Goal: Task Accomplishment & Management: Complete application form

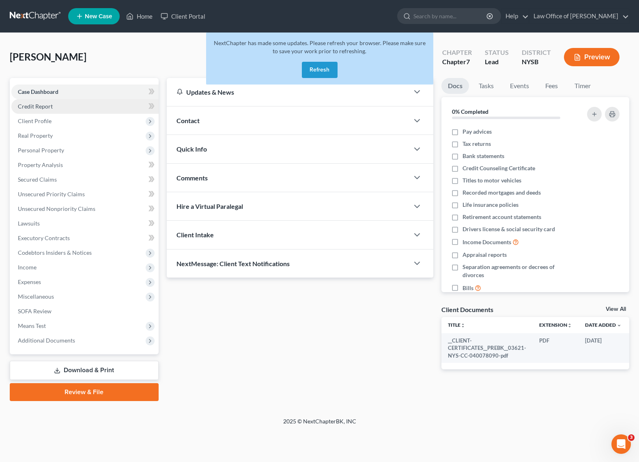
click at [47, 111] on link "Credit Report" at bounding box center [84, 106] width 147 height 15
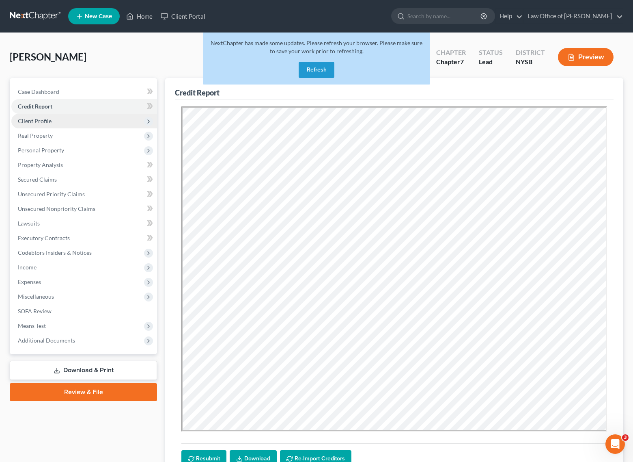
click at [44, 123] on span "Client Profile" at bounding box center [35, 120] width 34 height 7
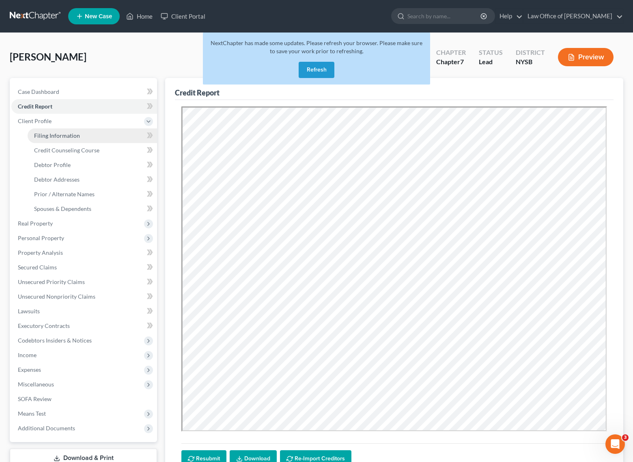
click at [48, 137] on span "Filing Information" at bounding box center [57, 135] width 46 height 7
select select "1"
select select "0"
select select "55"
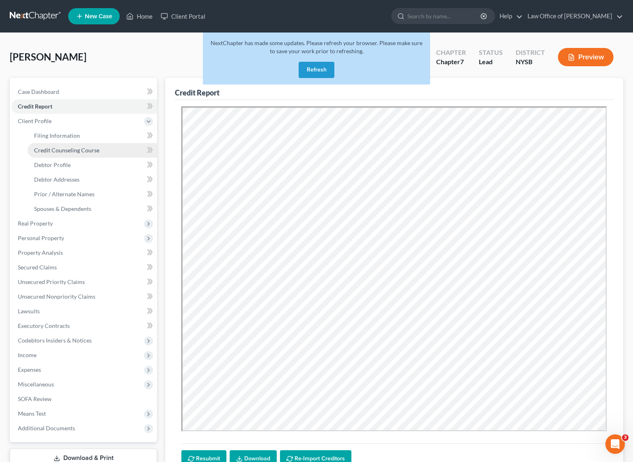
select select "0"
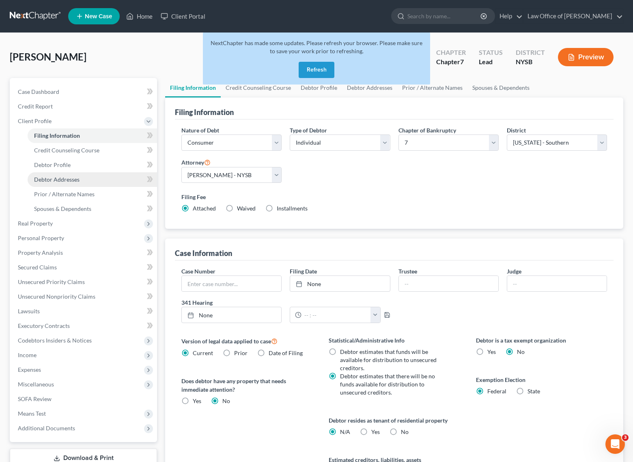
click at [63, 180] on span "Debtor Addresses" at bounding box center [56, 179] width 45 height 7
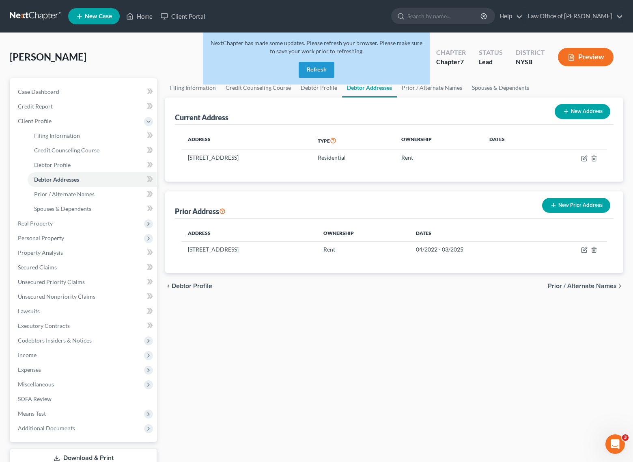
click at [317, 69] on button "Refresh" at bounding box center [317, 70] width 36 height 16
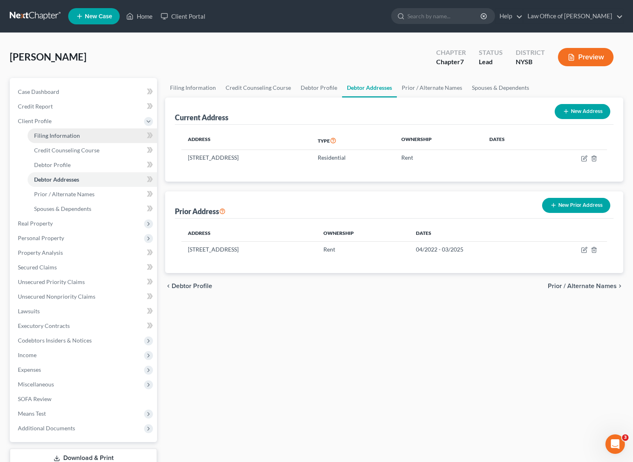
click at [62, 137] on span "Filing Information" at bounding box center [57, 135] width 46 height 7
select select "1"
select select "0"
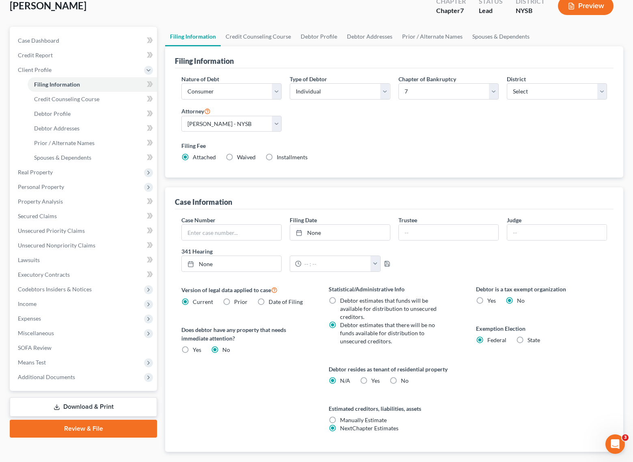
scroll to position [90, 0]
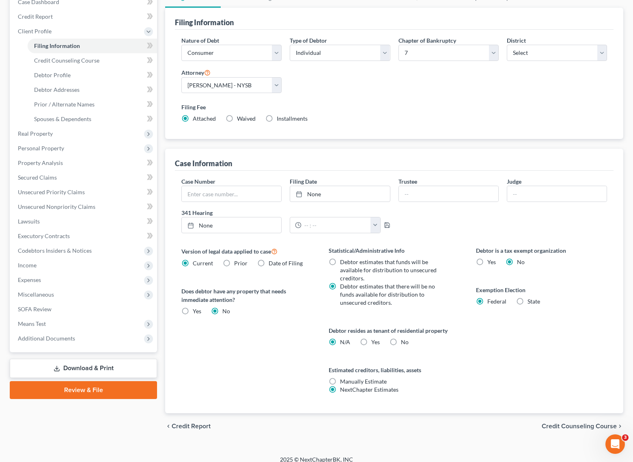
click at [371, 338] on label "Yes Yes" at bounding box center [375, 342] width 9 height 8
click at [375, 338] on input "Yes Yes" at bounding box center [377, 340] width 5 height 5
radio input "true"
radio input "false"
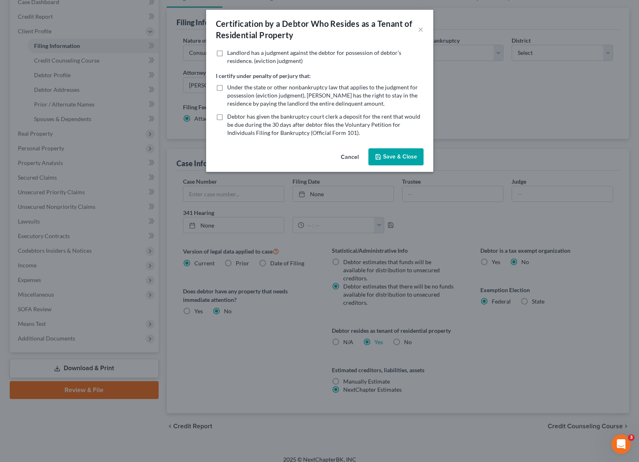
click at [387, 158] on button "Save & Close" at bounding box center [396, 156] width 55 height 17
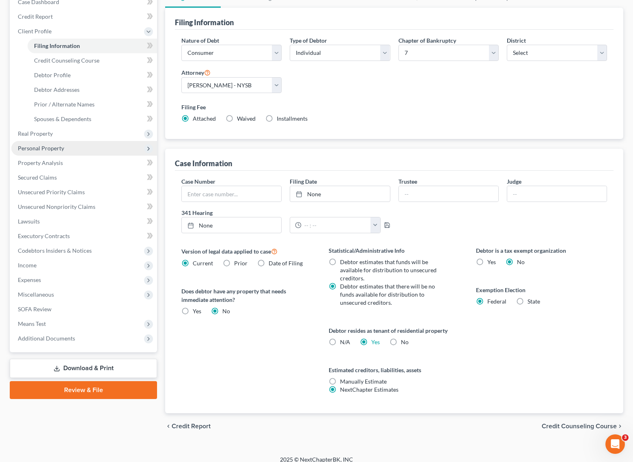
click at [30, 145] on span "Personal Property" at bounding box center [41, 148] width 46 height 7
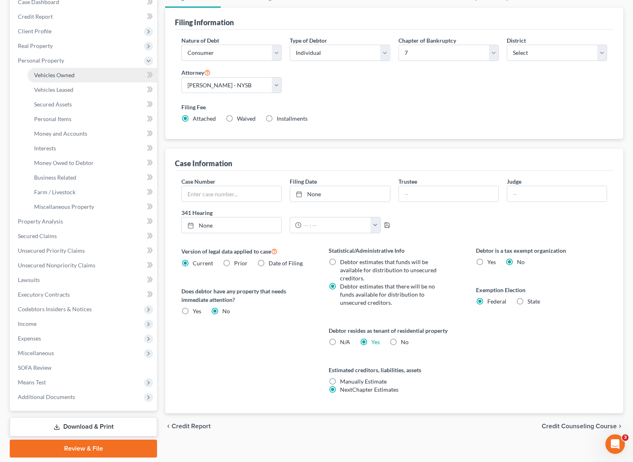
click at [64, 77] on span "Vehicles Owned" at bounding box center [54, 74] width 41 height 7
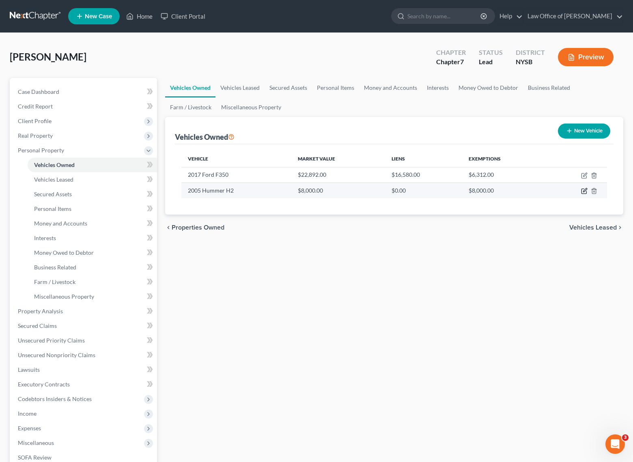
click at [584, 190] on icon "button" at bounding box center [584, 191] width 6 height 6
select select "0"
select select "21"
select select "3"
select select "0"
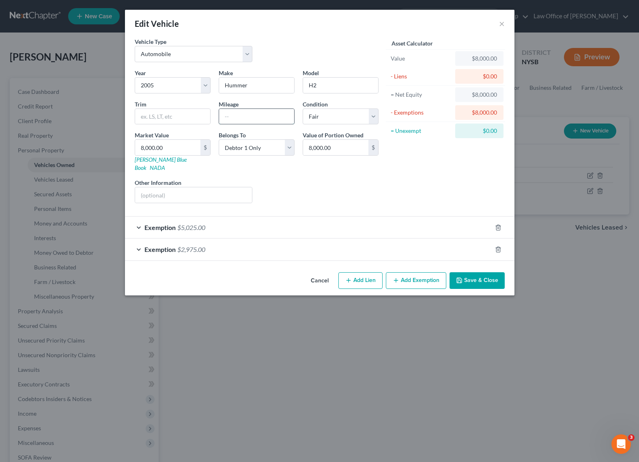
click at [232, 118] on input "text" at bounding box center [256, 116] width 75 height 15
type input "125,000"
click at [277, 178] on div "Liens Select" at bounding box center [320, 190] width 126 height 25
click at [478, 272] on button "Save & Close" at bounding box center [477, 280] width 55 height 17
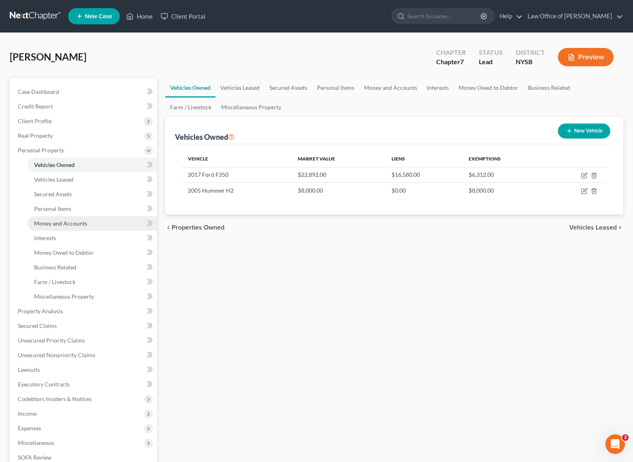
click at [67, 223] on span "Money and Accounts" at bounding box center [60, 223] width 53 height 7
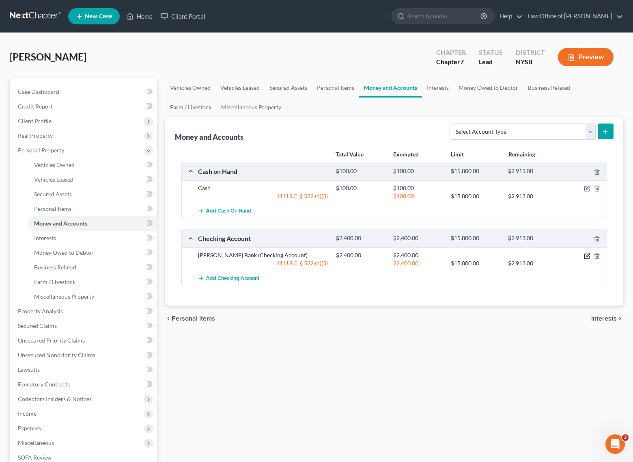
click at [586, 257] on icon "button" at bounding box center [587, 255] width 6 height 6
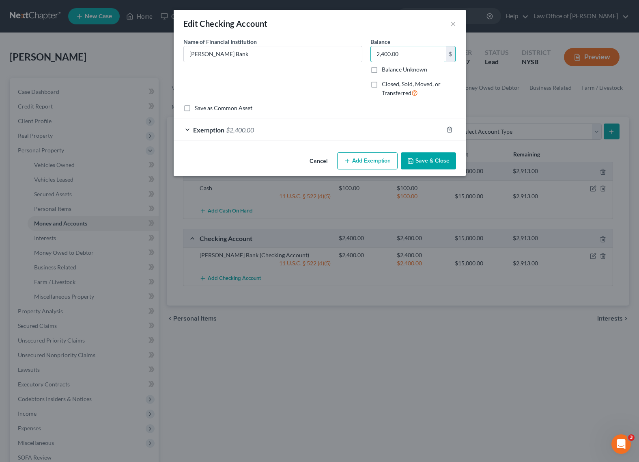
drag, startPoint x: 409, startPoint y: 53, endPoint x: 347, endPoint y: 45, distance: 61.8
click at [347, 45] on div "Name of Financial Institution * [PERSON_NAME] Bank Balance 2,400.00 $ Balance U…" at bounding box center [319, 70] width 281 height 67
click at [199, 129] on span "Exemption" at bounding box center [208, 130] width 31 height 8
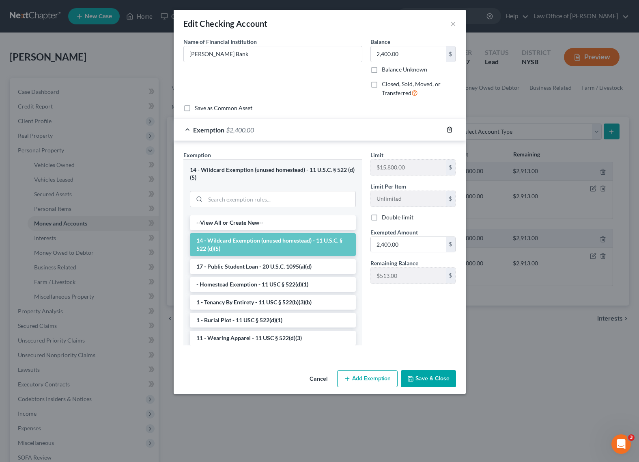
click at [449, 129] on icon "button" at bounding box center [449, 129] width 6 height 6
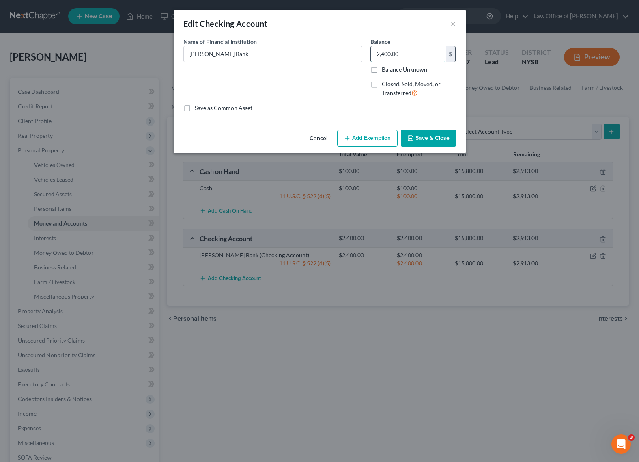
click at [385, 54] on input "2,400.00" at bounding box center [408, 53] width 75 height 15
click at [384, 54] on input "2,400.00" at bounding box center [408, 53] width 75 height 15
type input "2,700.00"
click at [336, 94] on div "Name of Financial Institution * [PERSON_NAME] Bank" at bounding box center [272, 70] width 187 height 67
click at [355, 134] on button "Add Exemption" at bounding box center [367, 138] width 60 height 17
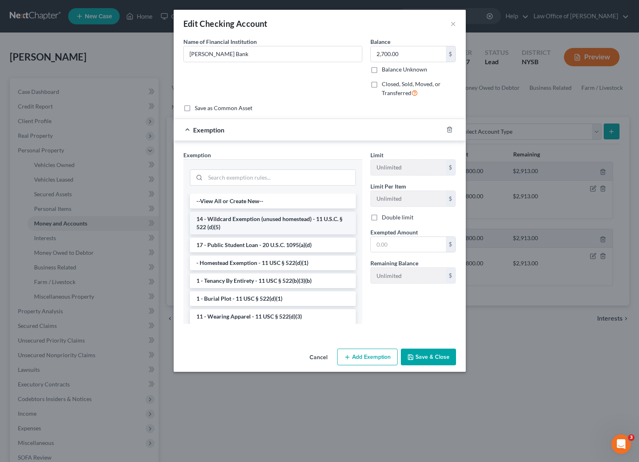
click at [277, 222] on li "14 - Wildcard Exemption (unused homestead) - 11 U.S.C. § 522 (d)(5)" at bounding box center [273, 222] width 166 height 23
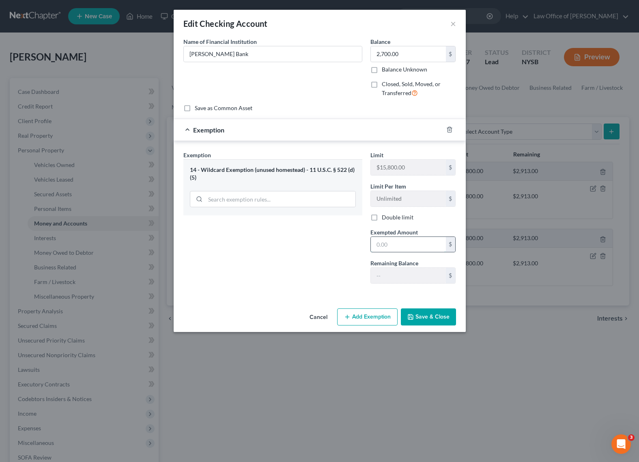
click at [405, 244] on input "text" at bounding box center [408, 244] width 75 height 15
type input "2,700"
click at [315, 268] on div "Exemption Set must be selected for CA. Exemption * 14 - Wildcard Exemption (unu…" at bounding box center [272, 220] width 187 height 139
click at [427, 313] on button "Save & Close" at bounding box center [428, 316] width 55 height 17
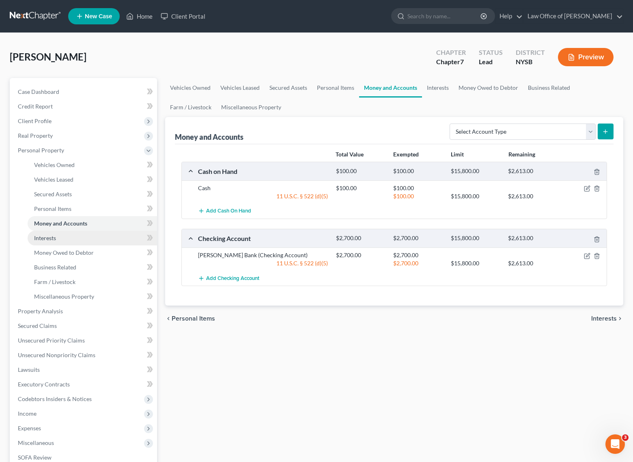
click at [60, 237] on link "Interests" at bounding box center [92, 238] width 129 height 15
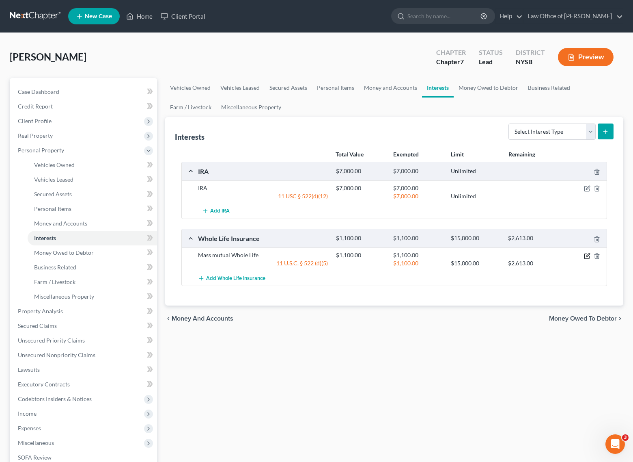
click at [586, 256] on icon "button" at bounding box center [588, 255] width 4 height 4
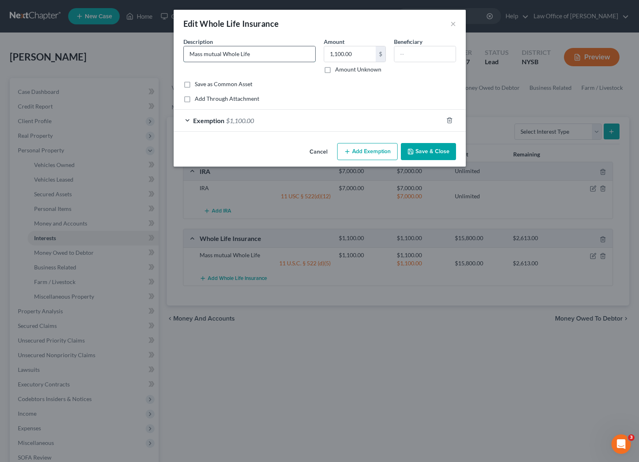
click at [207, 56] on input "Mass mutual Whole Life" at bounding box center [250, 53] width 132 height 15
type input "Mass Mutual Whole Life"
click at [438, 154] on button "Save & Close" at bounding box center [428, 151] width 55 height 17
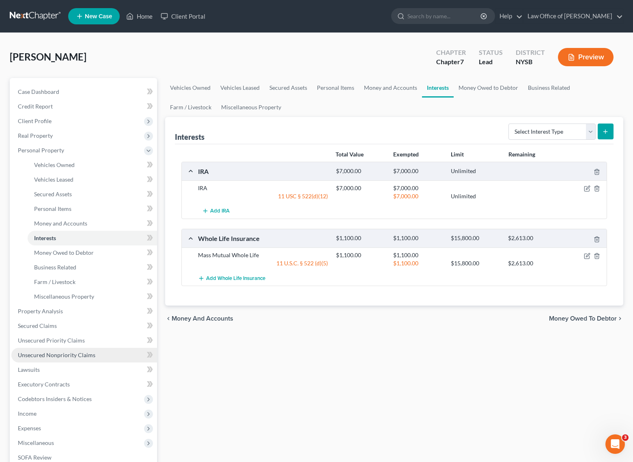
click at [53, 353] on span "Unsecured Nonpriority Claims" at bounding box center [57, 354] width 78 height 7
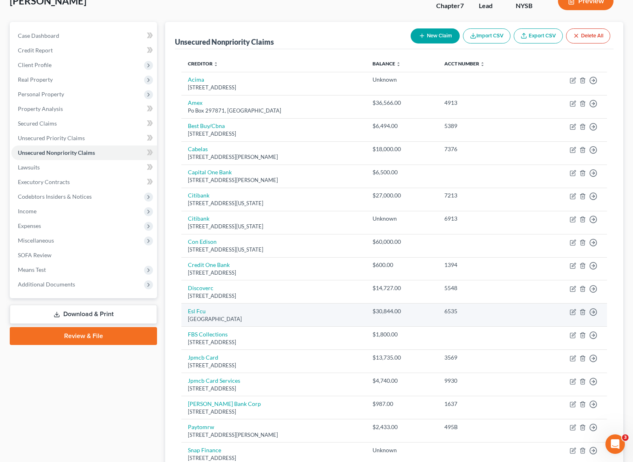
scroll to position [58, 0]
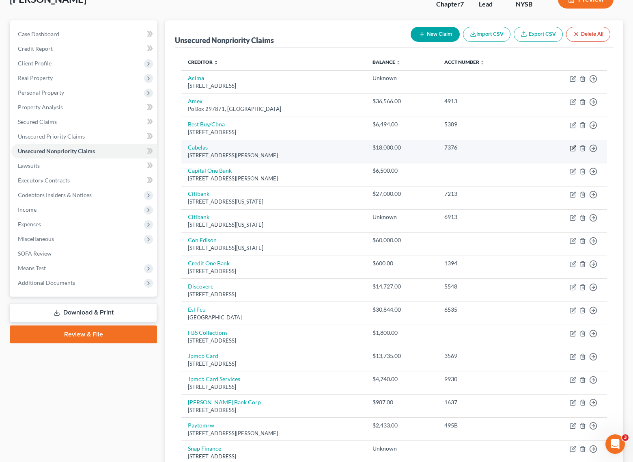
click at [575, 149] on icon "button" at bounding box center [573, 148] width 6 height 6
select select "26"
select select "2"
select select "0"
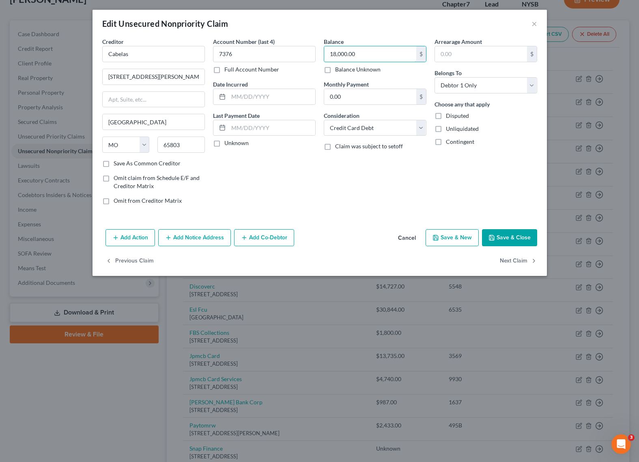
drag, startPoint x: 356, startPoint y: 53, endPoint x: 318, endPoint y: 52, distance: 38.6
click at [318, 52] on div "Creditor * Cabelas [STREET_ADDRESS][PERSON_NAME][GEOGRAPHIC_DATA] [US_STATE][GE…" at bounding box center [319, 124] width 443 height 174
click at [350, 240] on div "Add Action Add Notice Address Add Co-Debtor Cancel Save & New Save & Close" at bounding box center [320, 239] width 455 height 27
click at [336, 216] on div "Creditor * Cabelas [STREET_ADDRESS][PERSON_NAME][GEOGRAPHIC_DATA] [US_STATE][GE…" at bounding box center [320, 131] width 455 height 188
click at [509, 236] on button "Save & Close" at bounding box center [509, 237] width 55 height 17
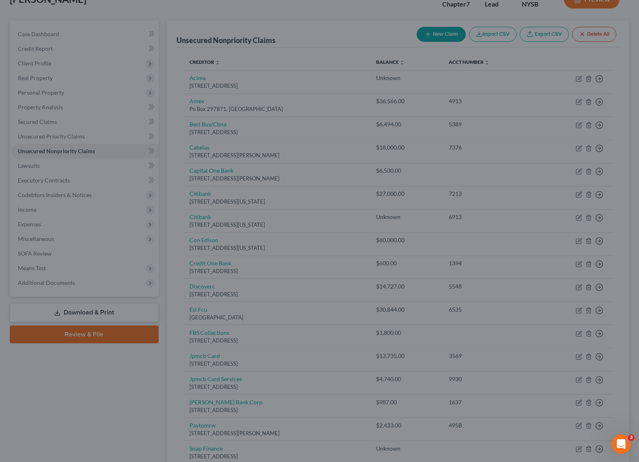
type input "19,691.00"
type input "0"
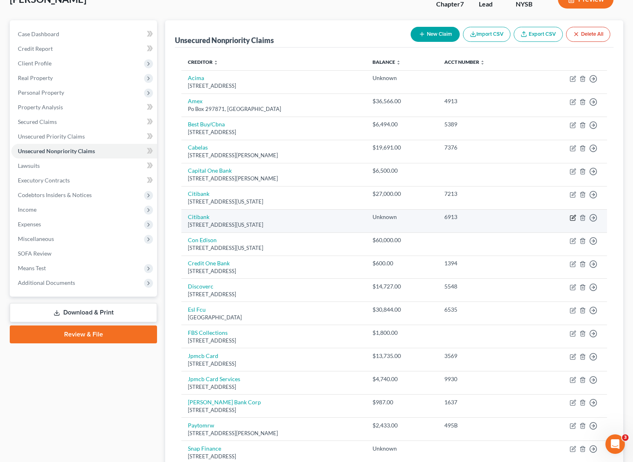
click at [573, 216] on icon "button" at bounding box center [573, 217] width 6 height 6
select select "35"
select select "0"
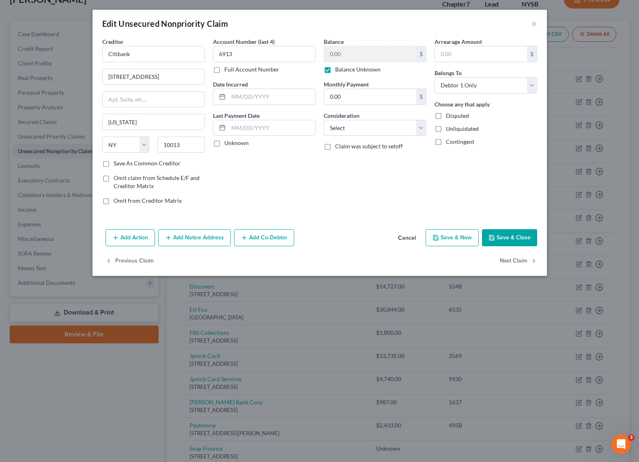
click at [335, 72] on label "Balance Unknown" at bounding box center [357, 69] width 45 height 8
click at [339, 71] on input "Balance Unknown" at bounding box center [341, 67] width 5 height 5
checkbox input "false"
drag, startPoint x: 345, startPoint y: 55, endPoint x: 304, endPoint y: 47, distance: 41.7
click at [304, 47] on div "Creditor * Citibank [STREET_ADDRESS][US_STATE] State [US_STATE][GEOGRAPHIC_DATA…" at bounding box center [319, 124] width 443 height 174
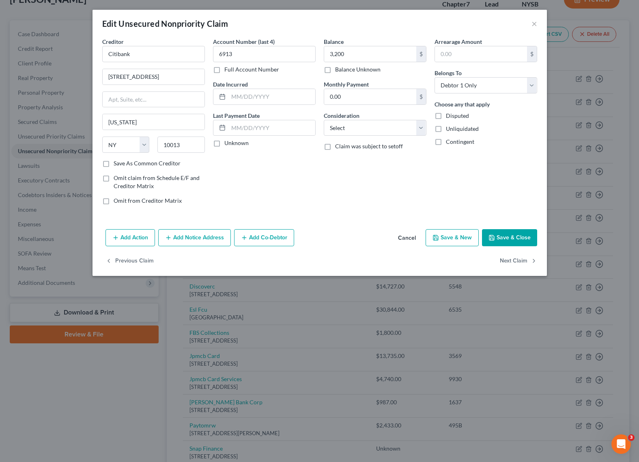
click at [356, 190] on div "Balance 3,200.00 $ Balance Unknown Balance Undetermined 3,200 $ Balance Unknown…" at bounding box center [375, 124] width 111 height 174
click at [505, 237] on button "Save & Close" at bounding box center [509, 237] width 55 height 17
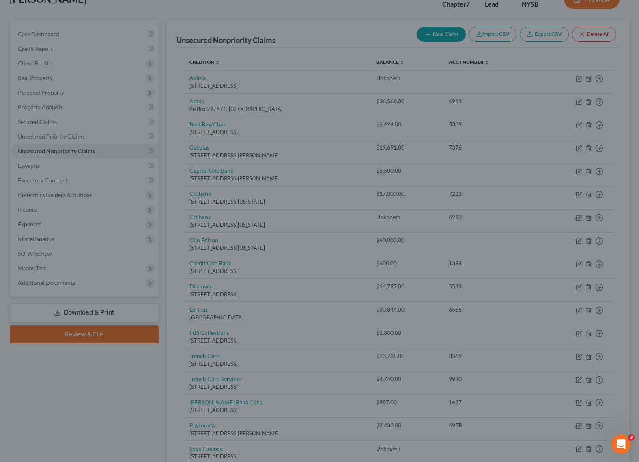
type input "3,200.00"
type input "0"
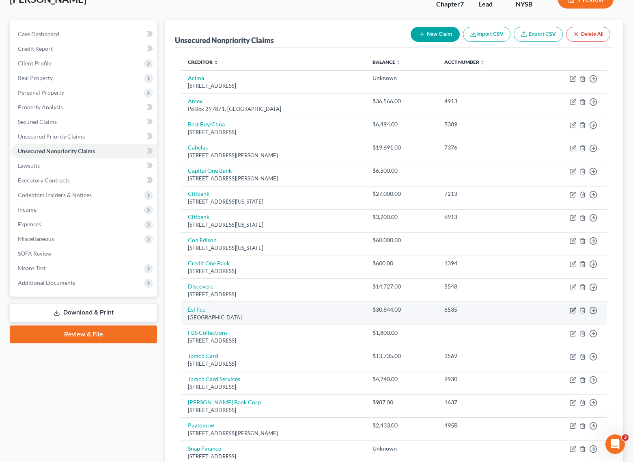
click at [574, 308] on icon "button" at bounding box center [573, 310] width 6 height 6
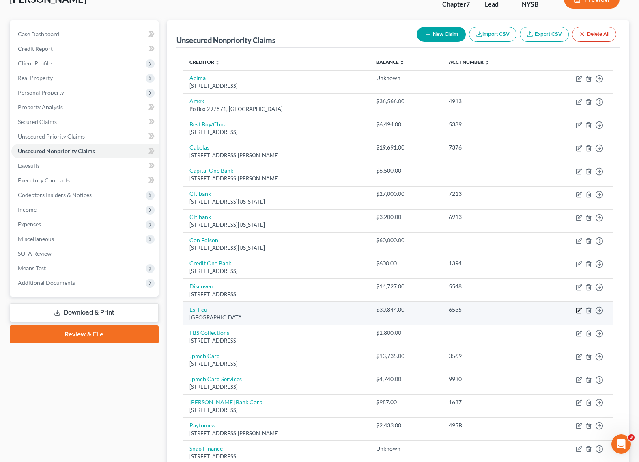
select select "35"
select select "0"
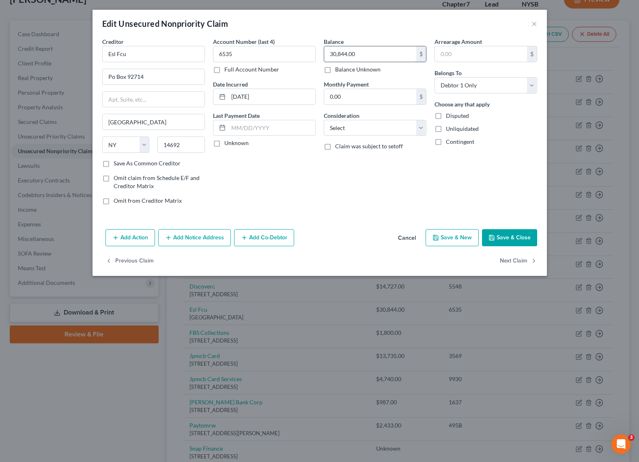
click at [335, 54] on input "30,844.00" at bounding box center [370, 53] width 92 height 15
type input "31,844.00"
click at [514, 234] on button "Save & Close" at bounding box center [509, 237] width 55 height 17
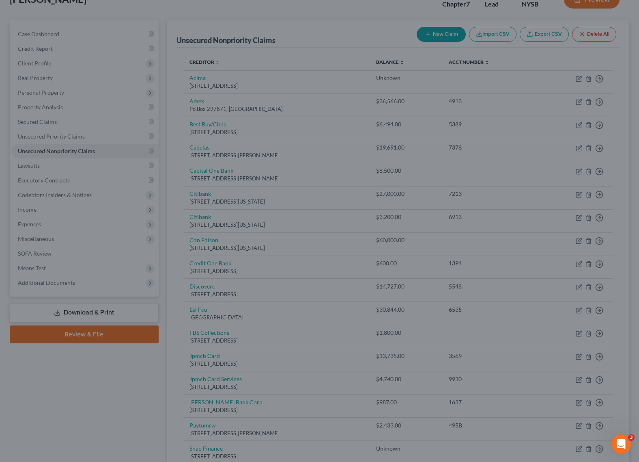
type input "0"
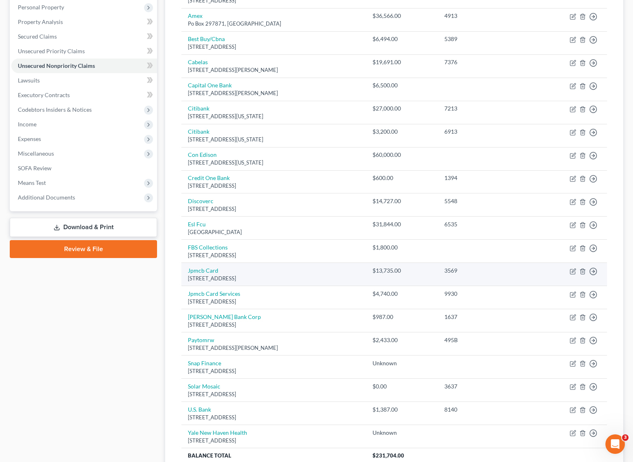
scroll to position [154, 0]
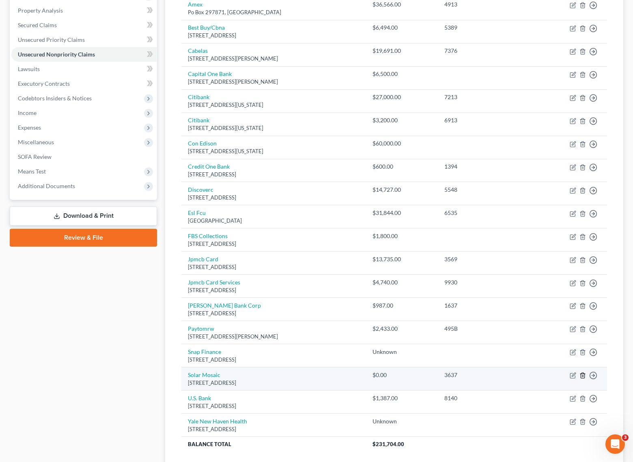
click at [582, 372] on icon "button" at bounding box center [583, 375] width 6 height 6
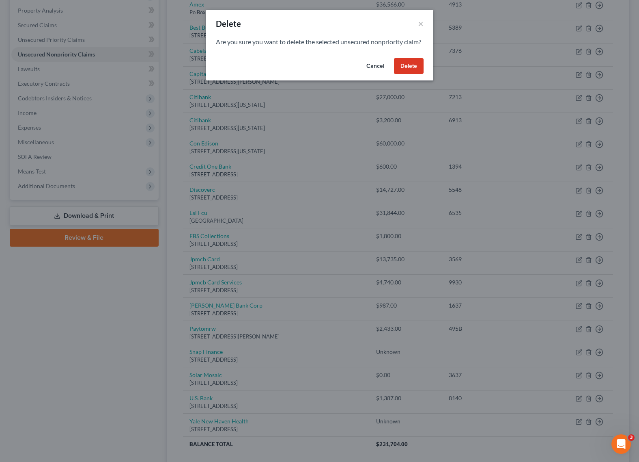
click at [407, 72] on button "Delete" at bounding box center [409, 66] width 30 height 16
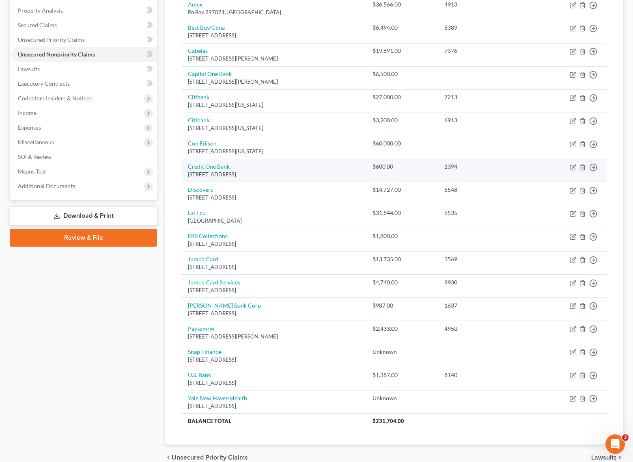
scroll to position [0, 0]
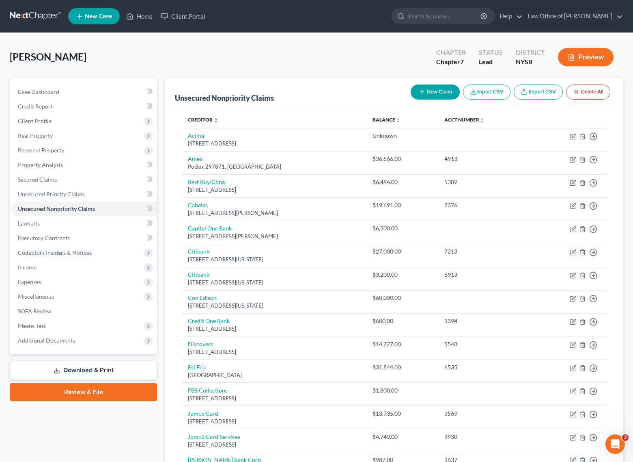
click at [438, 93] on button "New Claim" at bounding box center [435, 91] width 49 height 15
select select "0"
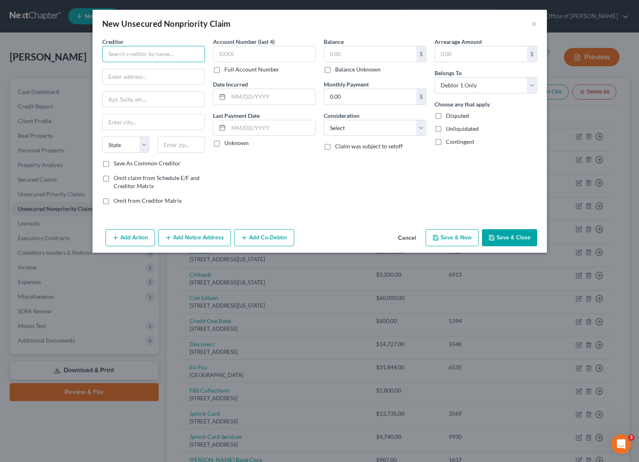
click at [155, 57] on input "text" at bounding box center [153, 54] width 103 height 16
type input "SBA"
type input "8205"
click at [345, 53] on input "text" at bounding box center [370, 53] width 92 height 15
type input "119,000"
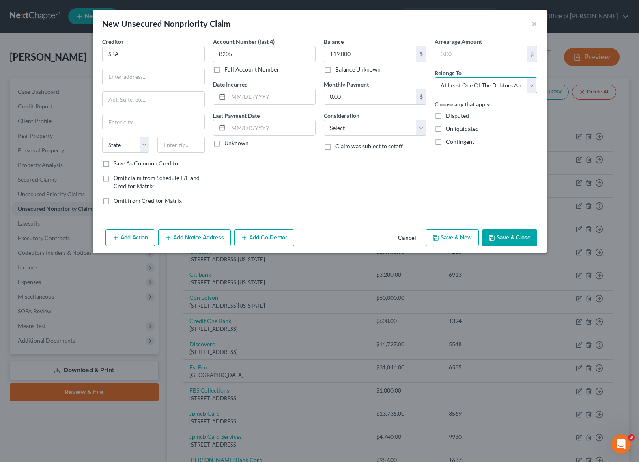
select select "0"
paste input "[STREET_ADDRESS],"
type input "[STREET_ADDRESS],"
click at [274, 190] on div "Account Number (last 4) 8205 Full Account Number Date Incurred Last Payment Dat…" at bounding box center [264, 124] width 111 height 174
paste input "20416"
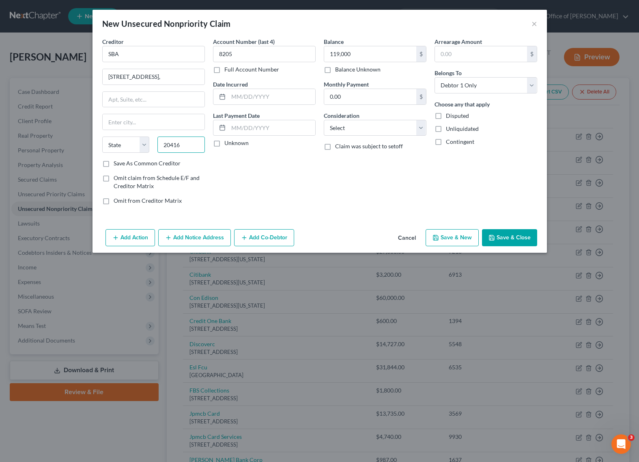
type input "20416"
type input "[US_STATE]"
select select "8"
click at [256, 173] on div "Account Number (last 4) 8205 Full Account Number Date Incurred Last Payment Dat…" at bounding box center [264, 124] width 111 height 174
drag, startPoint x: 106, startPoint y: 77, endPoint x: 147, endPoint y: 77, distance: 41.4
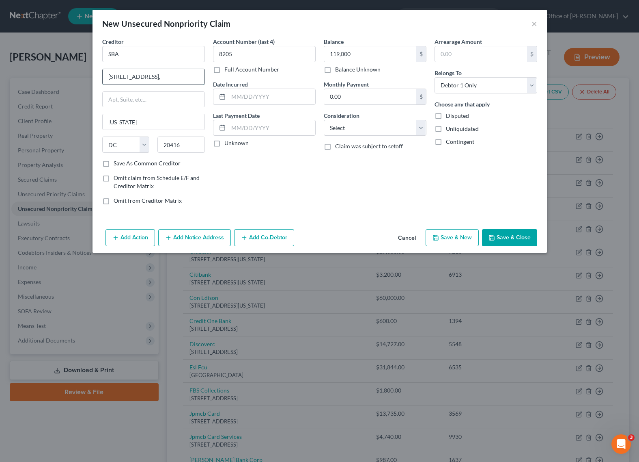
click at [147, 77] on input "[STREET_ADDRESS]," at bounding box center [154, 76] width 102 height 15
click at [248, 170] on div "Account Number (last 4) 8205 Full Account Number Date Incurred Last Payment Dat…" at bounding box center [264, 124] width 111 height 174
select select "14"
click at [297, 170] on div "Account Number (last 4) 8205 Full Account Number Date Incurred Last Payment Dat…" at bounding box center [264, 124] width 111 height 174
click at [511, 237] on button "Save & Close" at bounding box center [509, 237] width 55 height 17
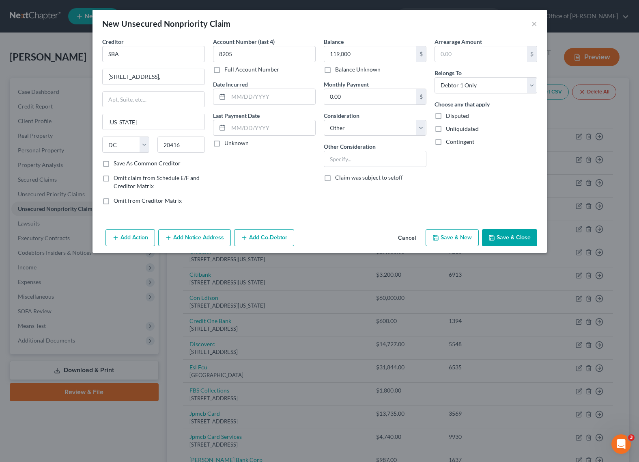
type input "119,000.00"
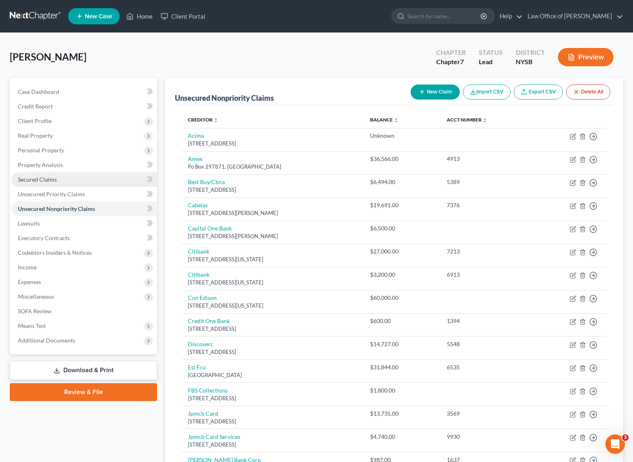
click at [43, 182] on span "Secured Claims" at bounding box center [37, 179] width 39 height 7
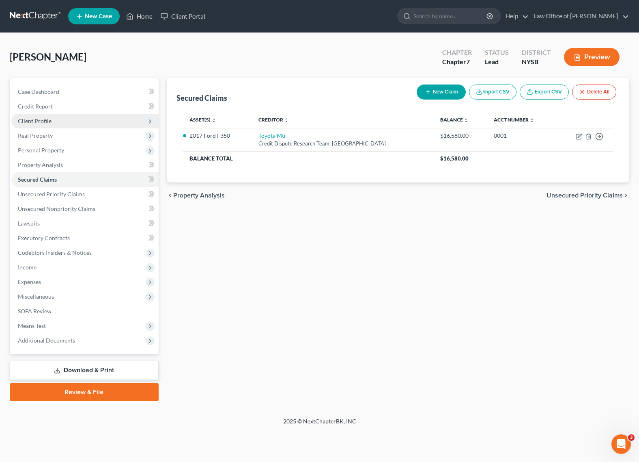
click at [42, 120] on span "Client Profile" at bounding box center [35, 120] width 34 height 7
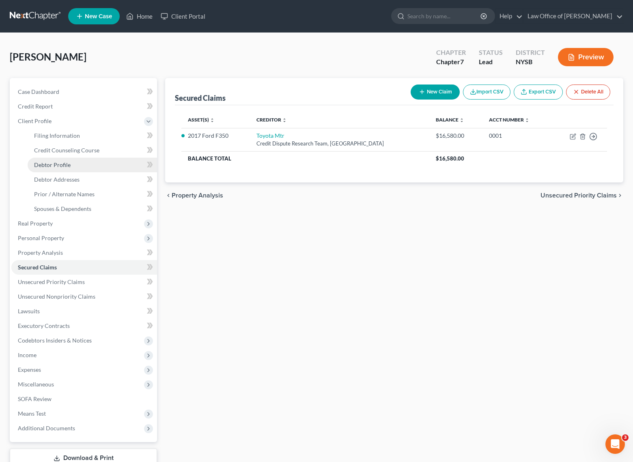
click at [51, 165] on span "Debtor Profile" at bounding box center [52, 164] width 37 height 7
select select "2"
select select "4"
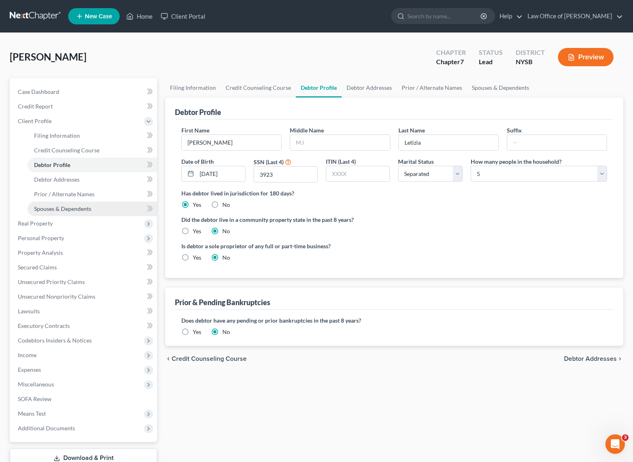
click at [65, 207] on span "Spouses & Dependents" at bounding box center [62, 208] width 57 height 7
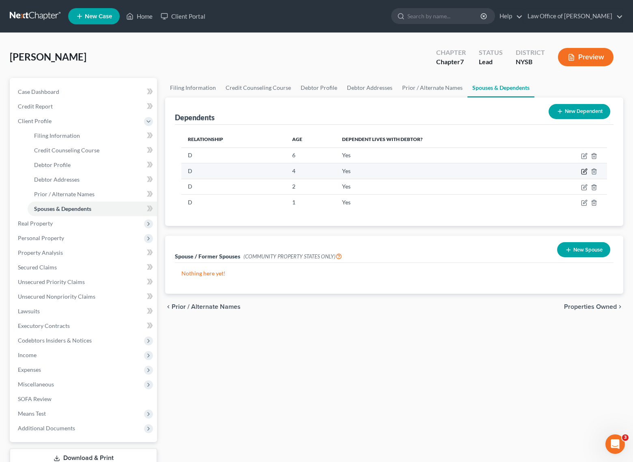
click at [585, 173] on icon "button" at bounding box center [584, 171] width 6 height 6
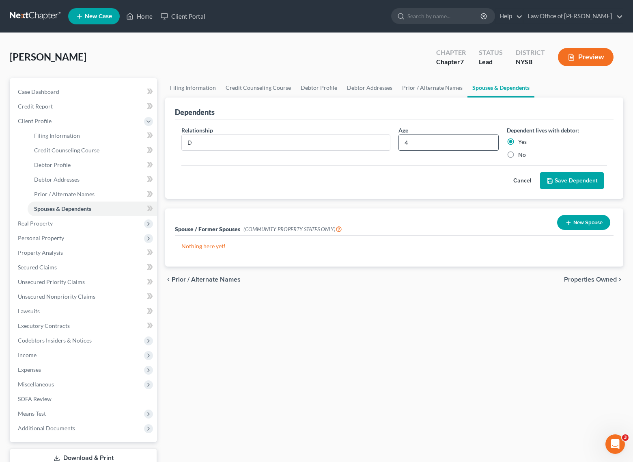
click at [436, 141] on input "4" at bounding box center [448, 142] width 99 height 15
type input "5"
click at [561, 179] on button "Save Dependent" at bounding box center [572, 180] width 64 height 17
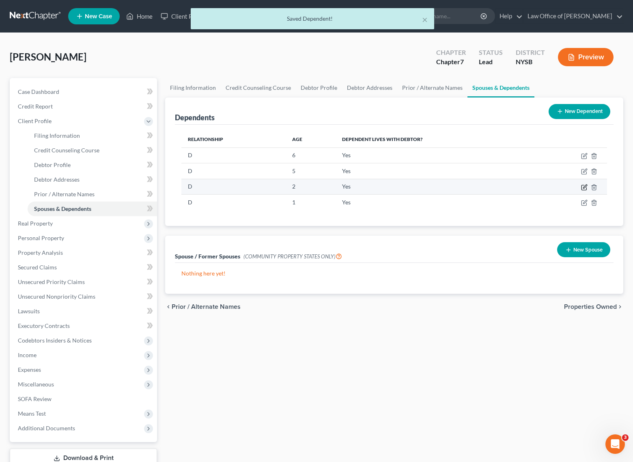
click at [583, 188] on icon "button" at bounding box center [584, 187] width 6 height 6
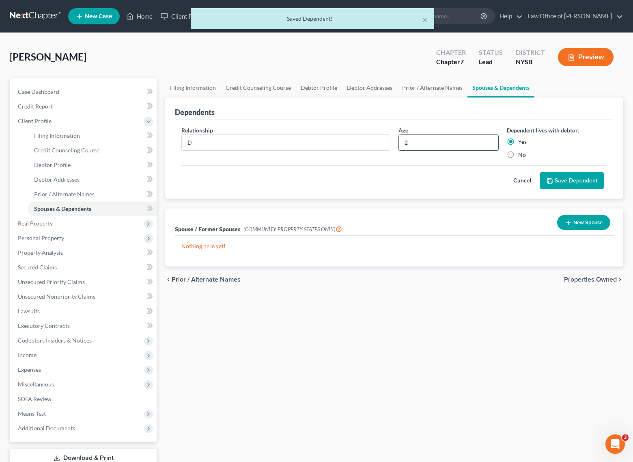
click at [436, 143] on input "2" at bounding box center [448, 142] width 99 height 15
type input "3"
click at [562, 180] on button "Save Dependent" at bounding box center [572, 180] width 64 height 17
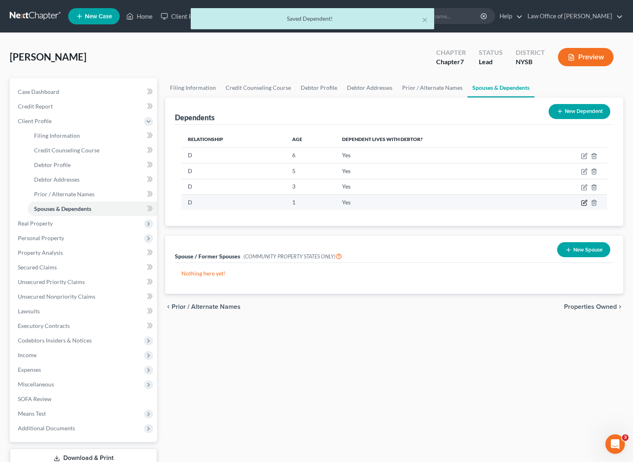
click at [585, 202] on icon "button" at bounding box center [585, 202] width 4 height 4
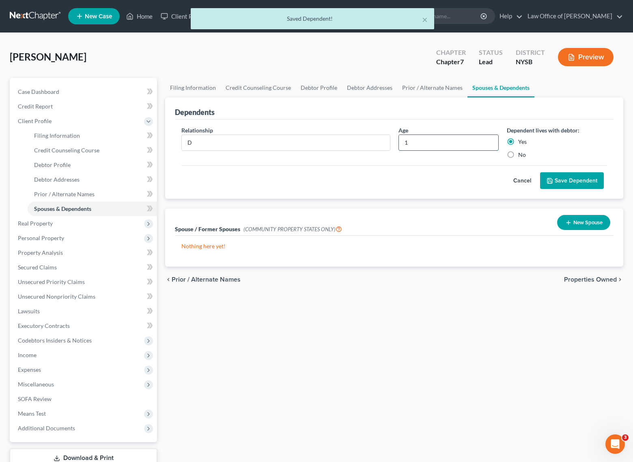
click at [408, 144] on input "1" at bounding box center [448, 142] width 99 height 15
type input "2"
click at [559, 181] on button "Save Dependent" at bounding box center [572, 180] width 64 height 17
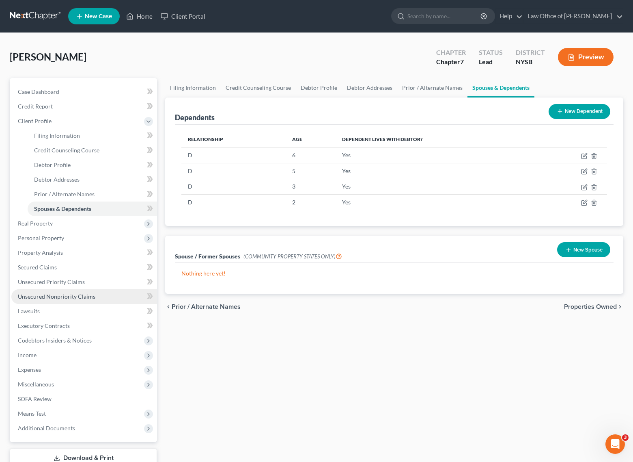
click at [40, 293] on span "Unsecured Nonpriority Claims" at bounding box center [57, 296] width 78 height 7
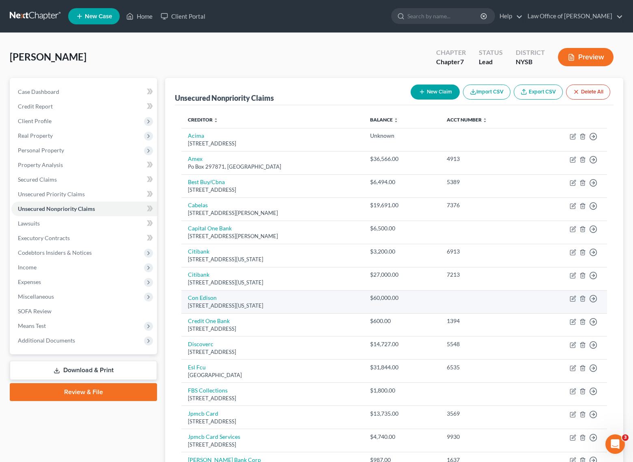
scroll to position [212, 0]
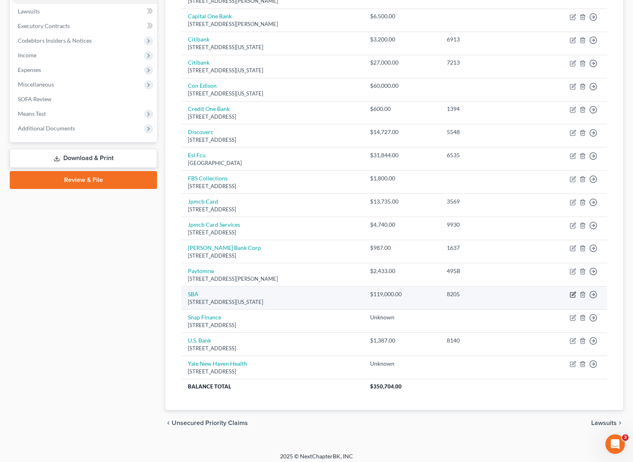
click at [573, 292] on icon "button" at bounding box center [574, 294] width 4 height 4
select select "8"
select select "14"
select select "0"
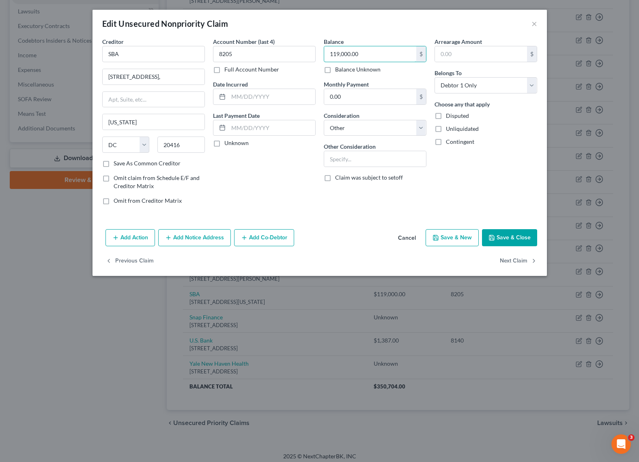
drag, startPoint x: 370, startPoint y: 55, endPoint x: 298, endPoint y: 45, distance: 73.0
click at [298, 45] on div "Creditor * SBA [GEOGRAPHIC_DATA], [US_STATE][GEOGRAPHIC_DATA] [US_STATE] AK AR …" at bounding box center [319, 124] width 443 height 174
click at [332, 199] on div "Balance 57,200.00 $ Balance Unknown Balance Undetermined 57,200 $ Balance Unkno…" at bounding box center [375, 124] width 111 height 174
click at [519, 238] on button "Save & Close" at bounding box center [509, 237] width 55 height 17
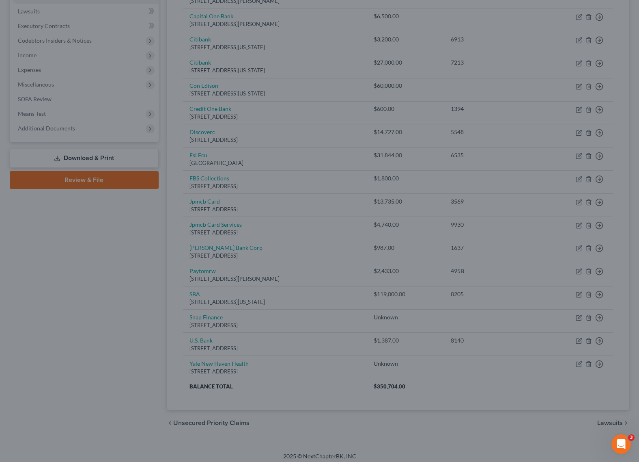
type input "57,200.00"
type input "0"
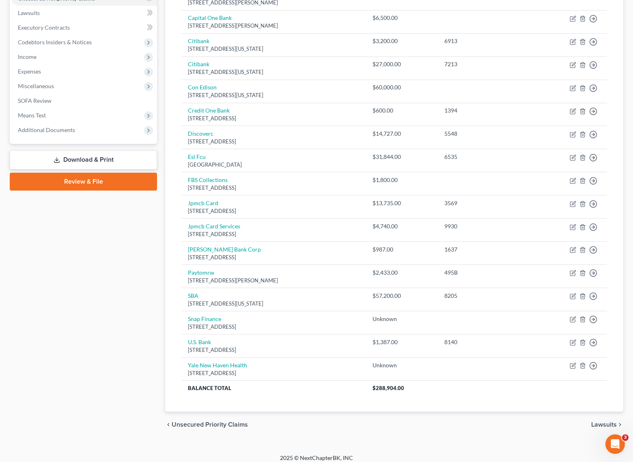
scroll to position [0, 0]
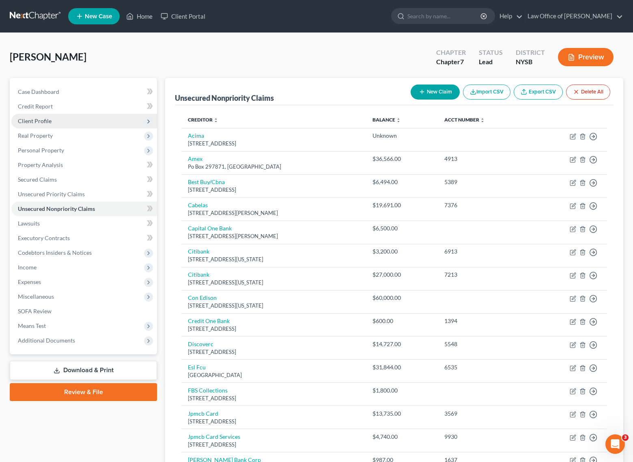
click at [41, 120] on span "Client Profile" at bounding box center [35, 120] width 34 height 7
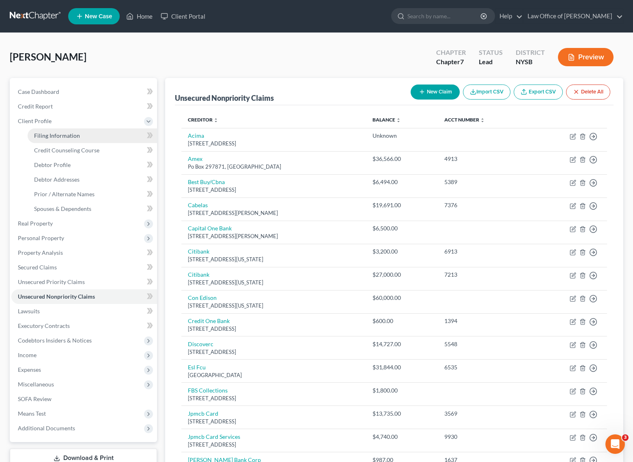
click at [58, 135] on span "Filing Information" at bounding box center [57, 135] width 46 height 7
select select "1"
select select "0"
select select "55"
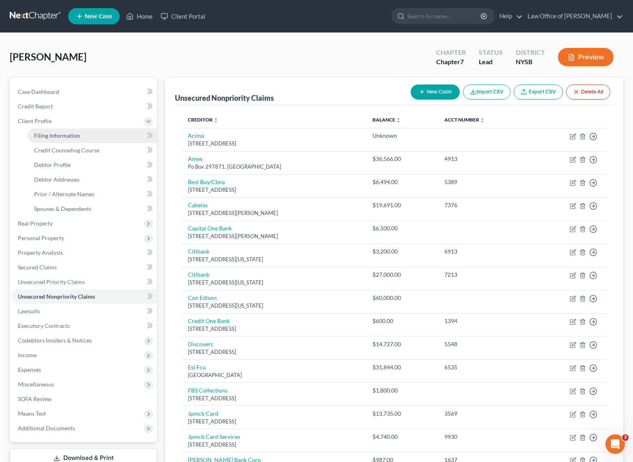
select select "0"
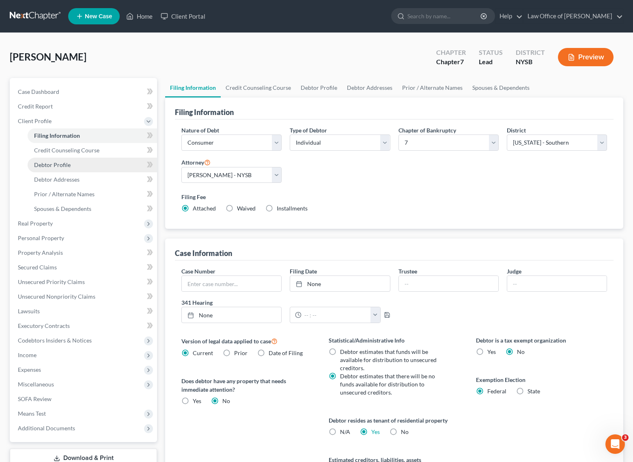
click at [62, 161] on span "Debtor Profile" at bounding box center [52, 164] width 37 height 7
select select "2"
select select "4"
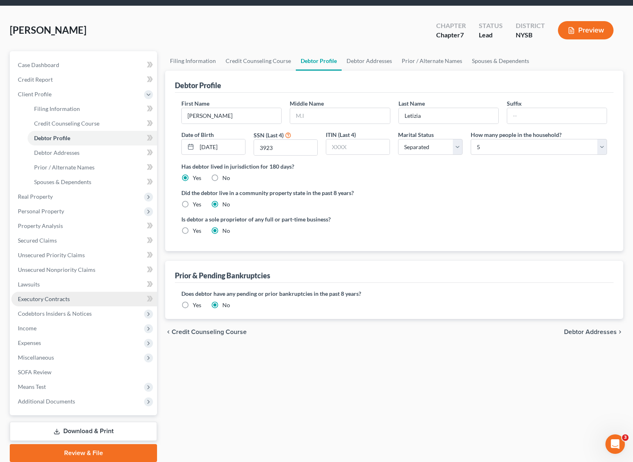
scroll to position [58, 0]
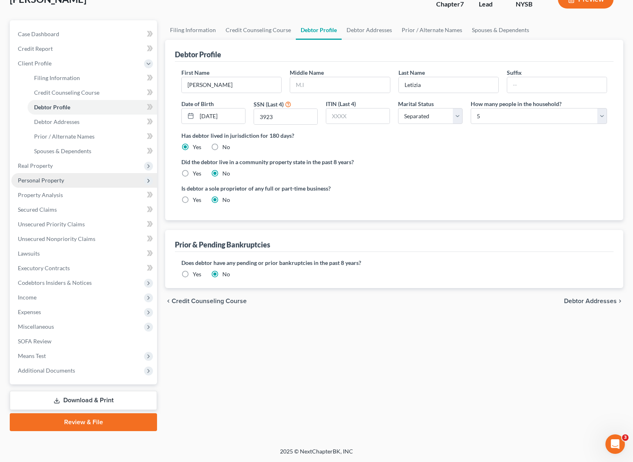
click at [43, 185] on span "Personal Property" at bounding box center [84, 180] width 146 height 15
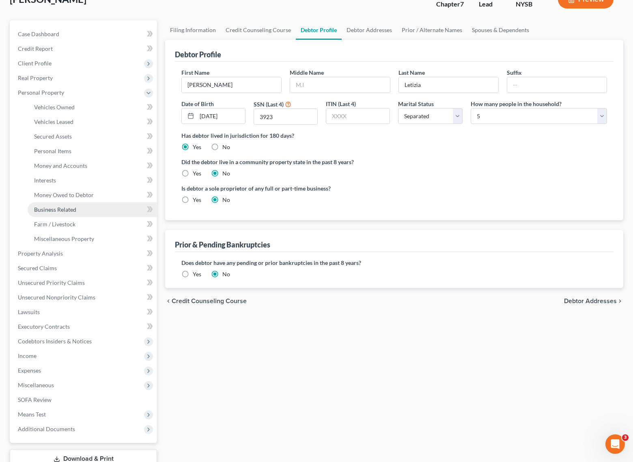
click at [48, 210] on span "Business Related" at bounding box center [55, 209] width 42 height 7
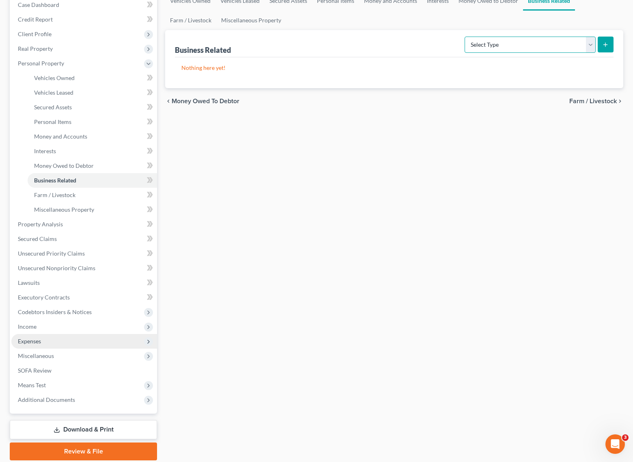
scroll to position [96, 0]
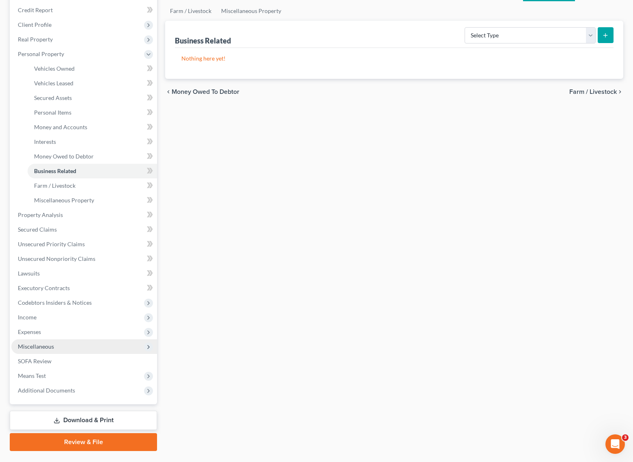
click at [69, 347] on span "Miscellaneous" at bounding box center [84, 346] width 146 height 15
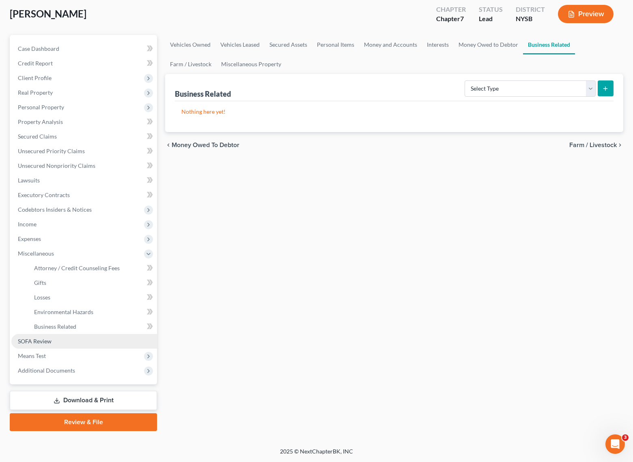
scroll to position [43, 0]
click at [80, 327] on link "Business Related" at bounding box center [92, 326] width 129 height 15
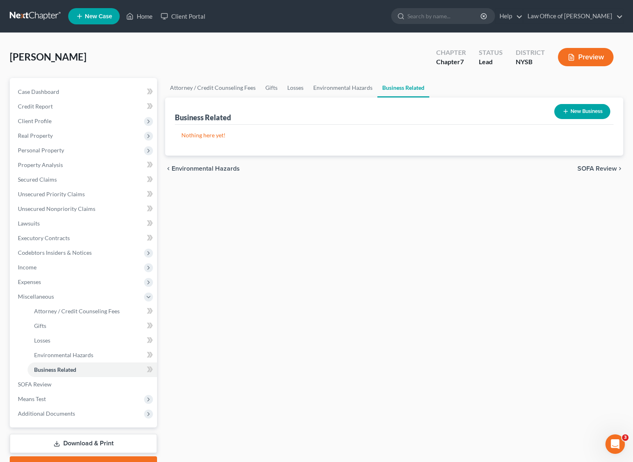
click at [583, 116] on button "New Business" at bounding box center [582, 111] width 56 height 15
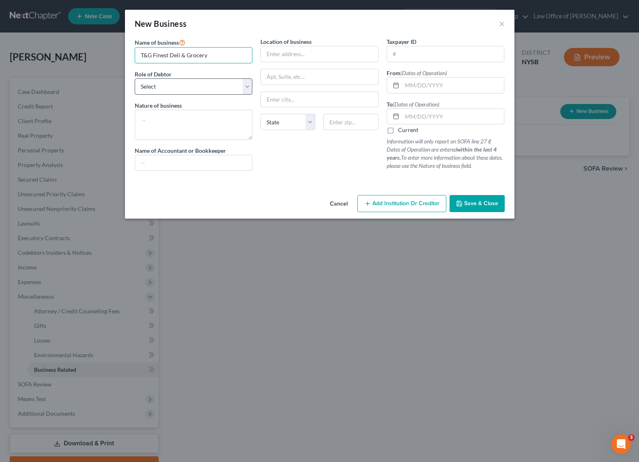
type input "T&G Finest Deli & Grocery"
select select "sole_proprietor"
click at [179, 121] on textarea at bounding box center [194, 125] width 118 height 30
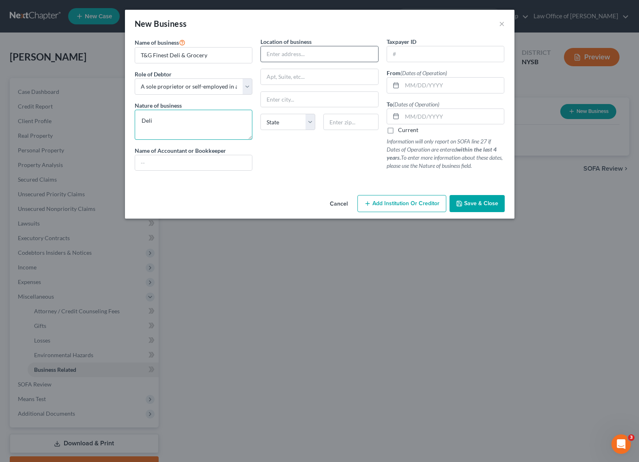
type textarea "Deli"
type input "3211"
type input "10465"
click at [336, 174] on div "Location of business [GEOGRAPHIC_DATA][US_STATE] [GEOGRAPHIC_DATA] [GEOGRAPHIC_…" at bounding box center [320, 107] width 126 height 140
type input "[GEOGRAPHIC_DATA]"
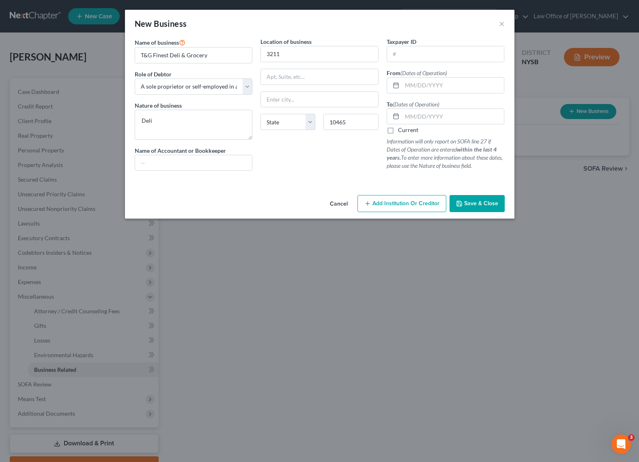
select select "35"
type input "[STREET_ADDRESS][PERSON_NAME]"
click at [313, 167] on div "Location of business [STREET_ADDRESS][PERSON_NAME][US_STATE] AZ [GEOGRAPHIC_DAT…" at bounding box center [320, 107] width 126 height 140
drag, startPoint x: 140, startPoint y: 56, endPoint x: 211, endPoint y: 56, distance: 70.6
click at [211, 56] on input "T&G Finest Deli & Grocery" at bounding box center [193, 54] width 117 height 15
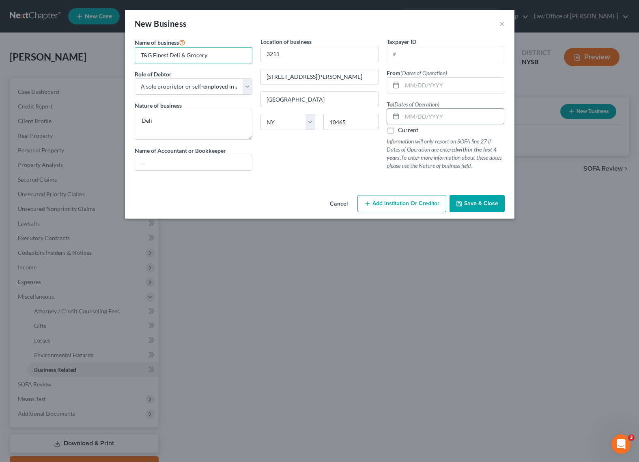
click at [422, 114] on input "text" at bounding box center [453, 116] width 102 height 15
type input "[DATE]"
drag, startPoint x: 335, startPoint y: 183, endPoint x: 384, endPoint y: 180, distance: 48.4
click at [335, 183] on div at bounding box center [320, 180] width 378 height 6
drag, startPoint x: 314, startPoint y: 79, endPoint x: 241, endPoint y: 71, distance: 73.5
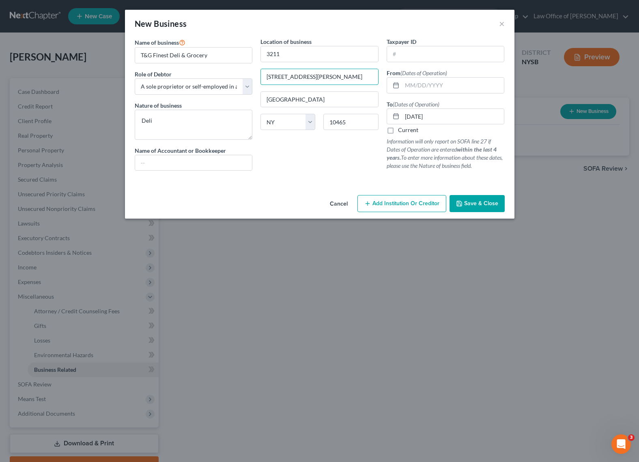
click at [241, 71] on div "Name of business * T&G Finest Deli & Grocery Role of Debtor * Select A member o…" at bounding box center [320, 110] width 378 height 146
drag, startPoint x: 293, startPoint y: 51, endPoint x: 243, endPoint y: 50, distance: 50.3
click at [243, 50] on div "Name of business * T&G Finest Deli & Grocery Role of Debtor * Select A member o…" at bounding box center [320, 110] width 378 height 146
paste input "[PERSON_NAME] Ave"
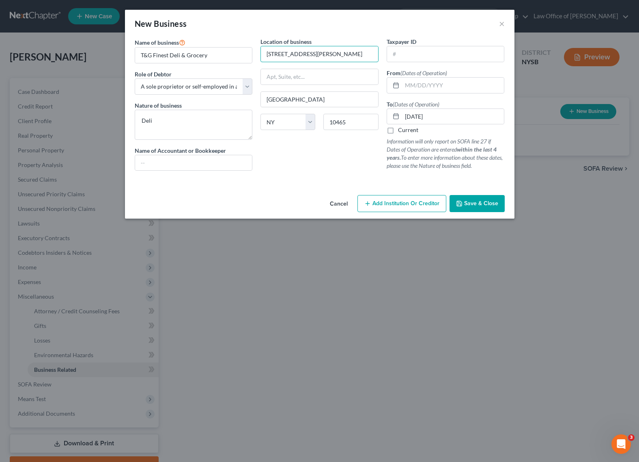
type input "[STREET_ADDRESS][PERSON_NAME]"
click at [479, 205] on span "Save & Close" at bounding box center [481, 203] width 34 height 7
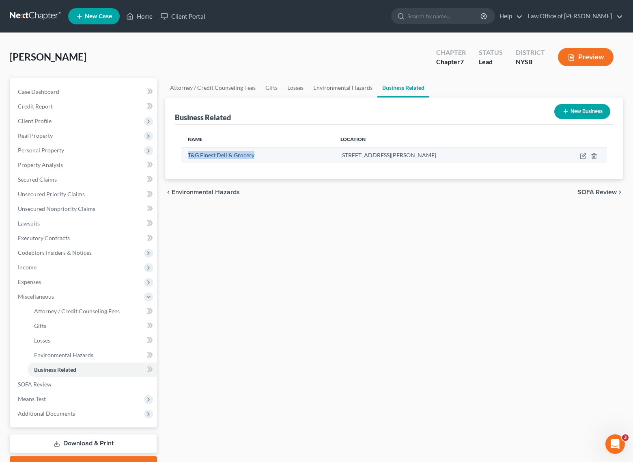
drag, startPoint x: 189, startPoint y: 155, endPoint x: 255, endPoint y: 157, distance: 65.4
click at [255, 157] on div "T&G Finest Deli & Grocery" at bounding box center [258, 155] width 140 height 8
copy span "T&G Finest Deli & Grocery"
click at [582, 153] on icon "button" at bounding box center [583, 156] width 6 height 6
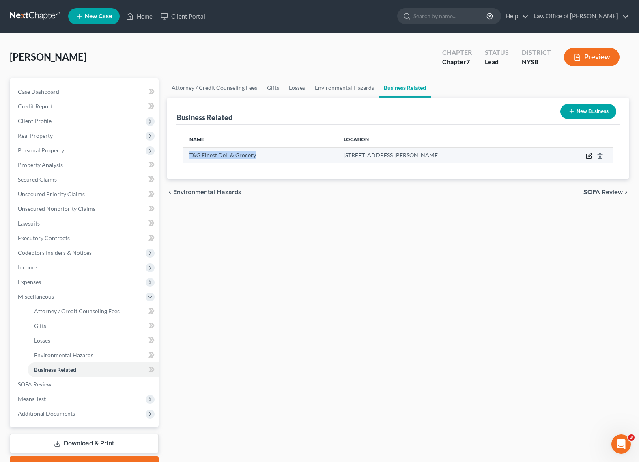
select select "sole_proprietor"
select select "35"
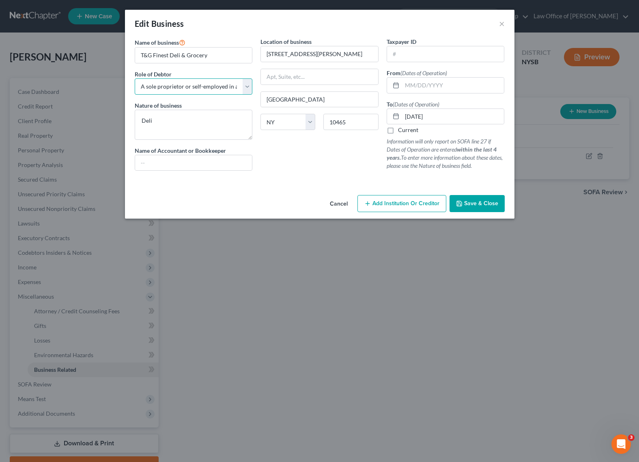
select select "officer"
click at [483, 203] on span "Save & Close" at bounding box center [481, 203] width 34 height 7
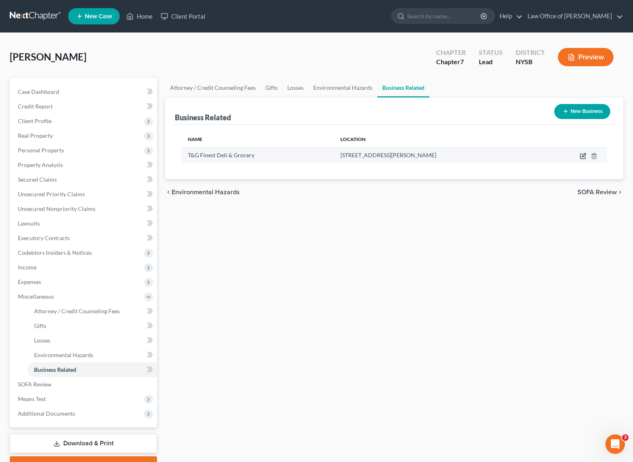
click at [583, 155] on icon "button" at bounding box center [583, 156] width 6 height 6
select select "officer"
select select "35"
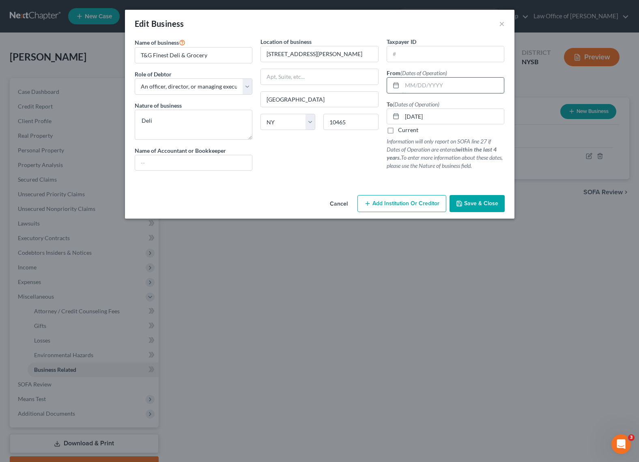
click at [410, 85] on input "text" at bounding box center [453, 85] width 102 height 15
click at [420, 86] on input "07/272017" at bounding box center [453, 85] width 102 height 15
type input "[DATE]"
click at [332, 180] on div at bounding box center [320, 180] width 378 height 6
drag, startPoint x: 211, startPoint y: 54, endPoint x: 125, endPoint y: 50, distance: 85.7
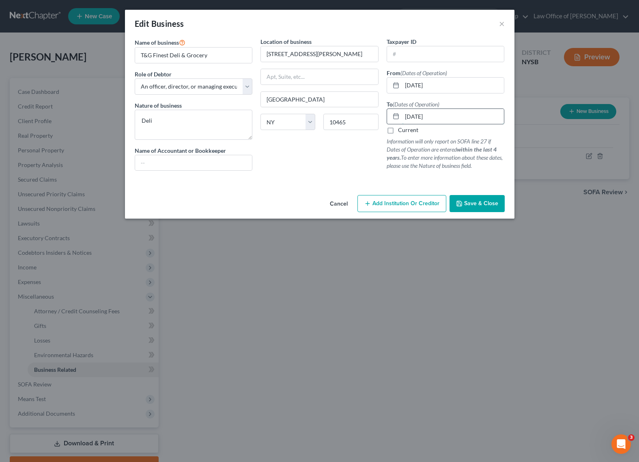
click at [410, 117] on input "[DATE]" at bounding box center [453, 116] width 102 height 15
type input "[DATE]"
click at [483, 204] on span "Save & Close" at bounding box center [481, 203] width 34 height 7
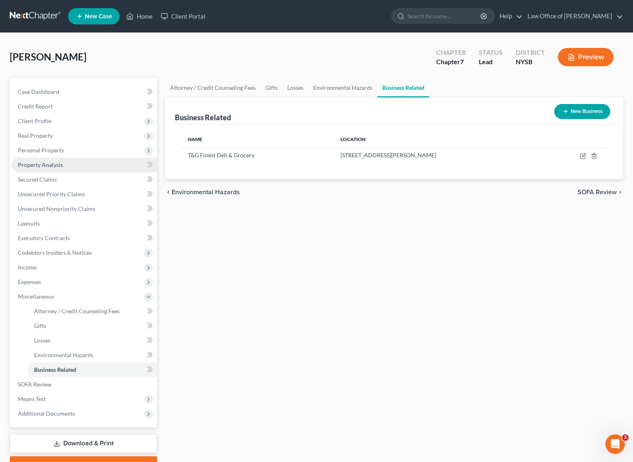
click at [34, 167] on span "Property Analysis" at bounding box center [40, 164] width 45 height 7
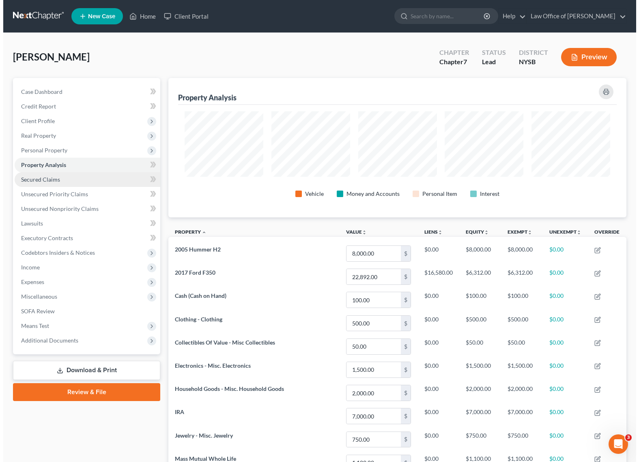
scroll to position [139, 458]
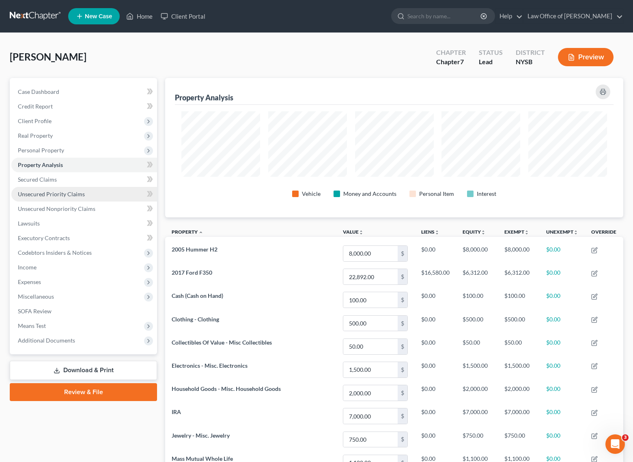
click at [40, 194] on span "Unsecured Priority Claims" at bounding box center [51, 193] width 67 height 7
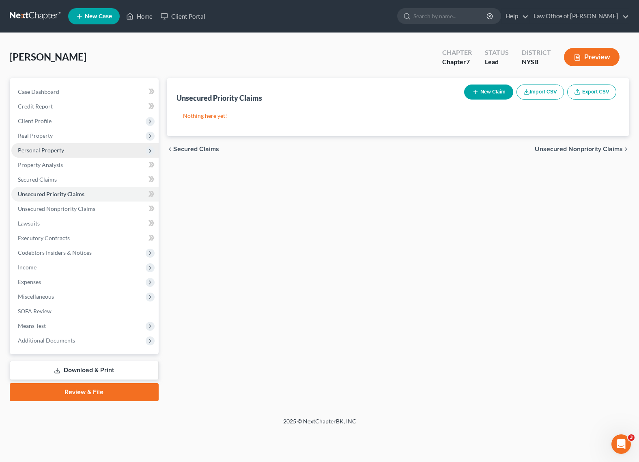
click at [32, 150] on span "Personal Property" at bounding box center [41, 150] width 46 height 7
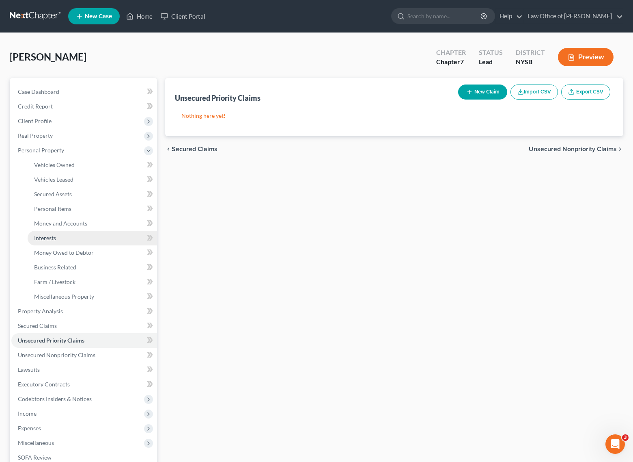
click at [50, 239] on span "Interests" at bounding box center [45, 237] width 22 height 7
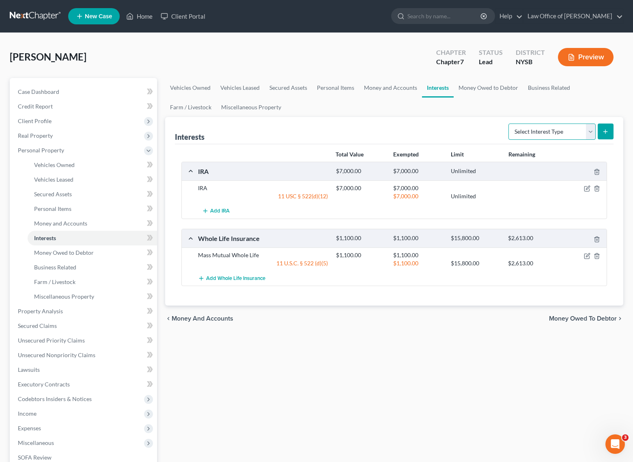
select select "incorporated_business"
click at [604, 134] on icon "submit" at bounding box center [605, 131] width 6 height 6
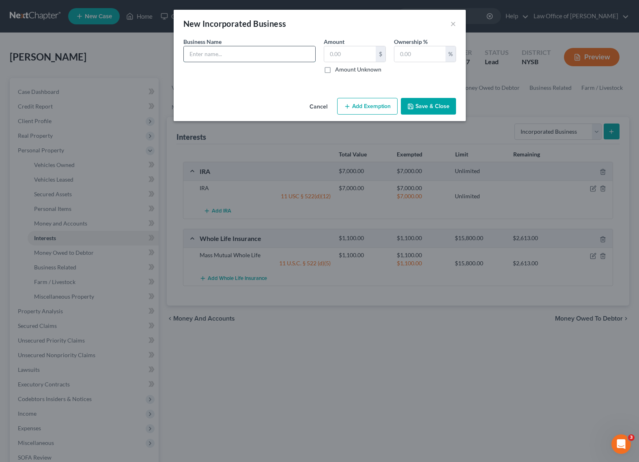
click at [248, 57] on input "text" at bounding box center [250, 53] width 132 height 15
paste input "T&G Finest Deli & Grocery"
type input "T&G Finest Deli & Grocery"
click at [349, 53] on input "text" at bounding box center [350, 53] width 52 height 15
type input "1"
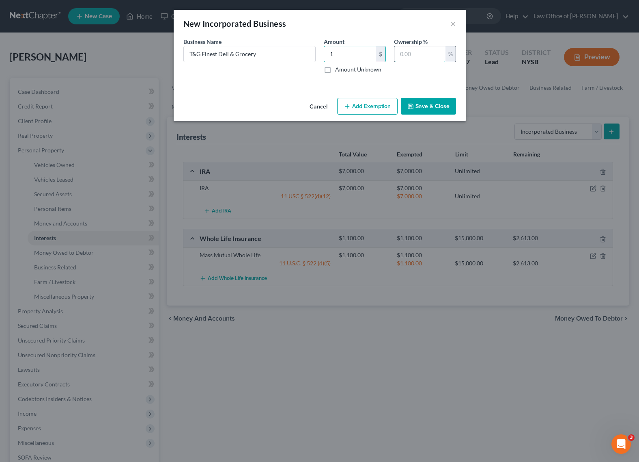
click at [425, 53] on input "text" at bounding box center [420, 53] width 51 height 15
type input "100"
click at [276, 94] on div "An exemption set must first be selected from the Filing Information section. Bu…" at bounding box center [320, 65] width 292 height 57
click at [367, 104] on button "Add Exemption" at bounding box center [367, 106] width 60 height 17
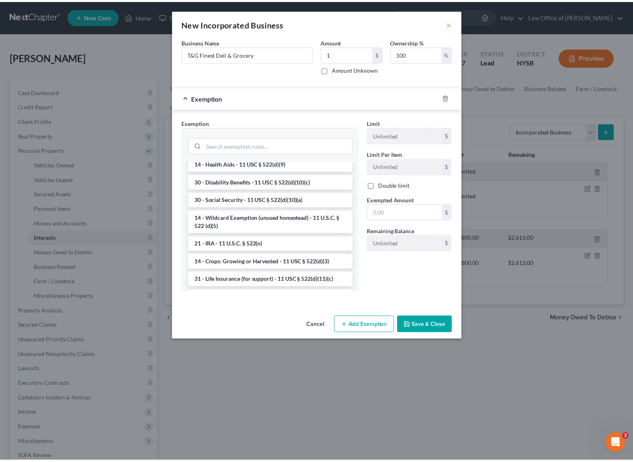
scroll to position [434, 0]
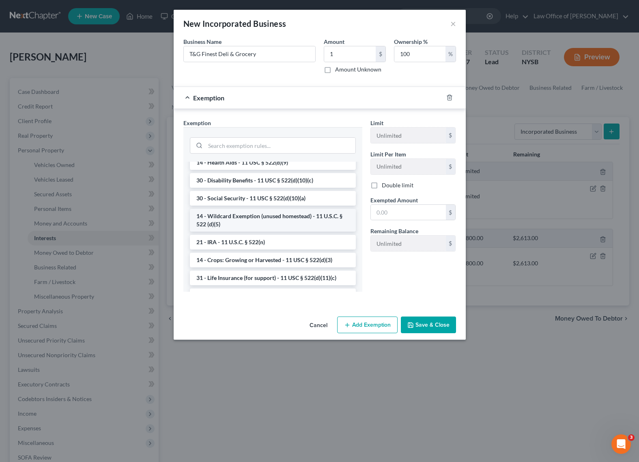
click at [295, 231] on li "14 - Wildcard Exemption (unused homestead) - 11 U.S.C. § 522 (d)(5)" at bounding box center [273, 220] width 166 height 23
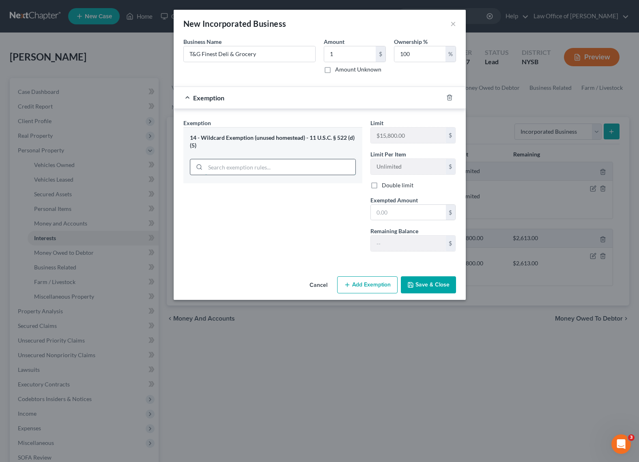
click at [269, 166] on input "search" at bounding box center [280, 166] width 150 height 15
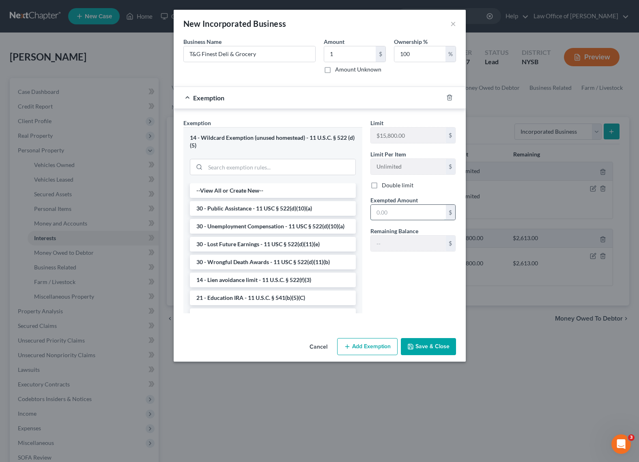
click at [397, 211] on input "text" at bounding box center [408, 212] width 75 height 15
type input "1"
click at [391, 285] on div "Limit $15,800.00 $ Limit Per Item Unlimited $ Double limit Exempted Amount * 1 …" at bounding box center [414, 219] width 94 height 201
click at [433, 345] on button "Save & Close" at bounding box center [428, 346] width 55 height 17
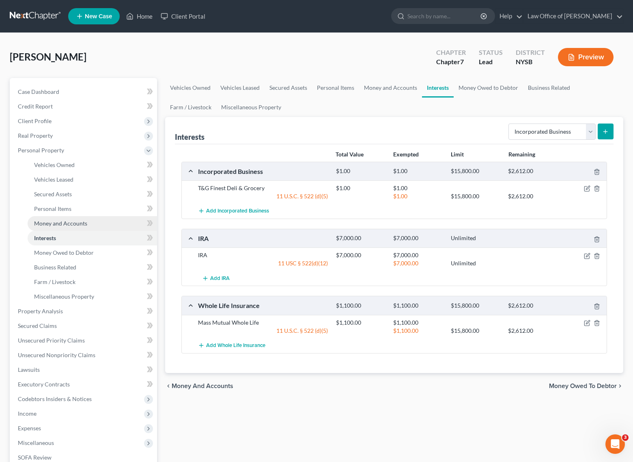
click at [61, 221] on span "Money and Accounts" at bounding box center [60, 223] width 53 height 7
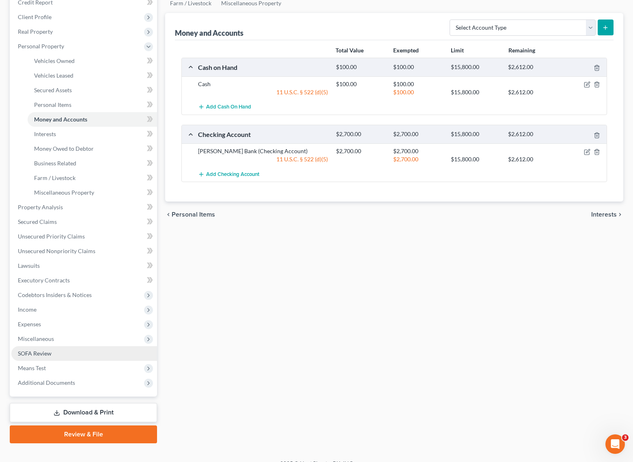
scroll to position [24, 0]
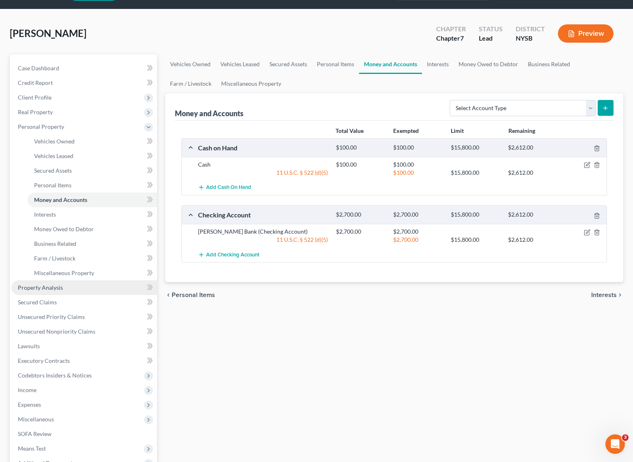
click at [54, 287] on span "Property Analysis" at bounding box center [40, 287] width 45 height 7
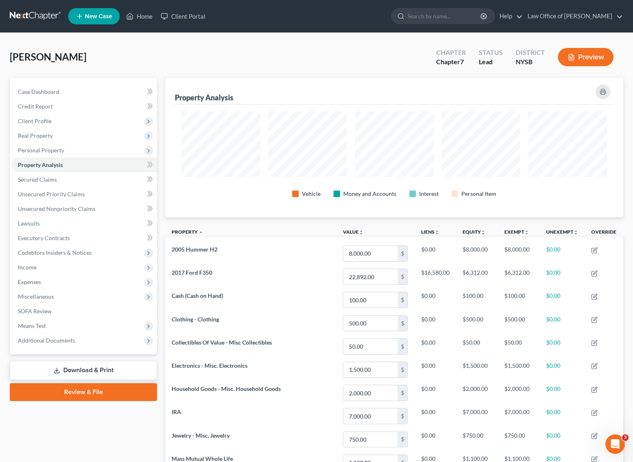
click at [218, 57] on div "[PERSON_NAME] Upgraded Chapter Chapter 7 Status Lead District NYSB Preview" at bounding box center [317, 60] width 614 height 35
click at [30, 298] on span "Miscellaneous" at bounding box center [36, 296] width 36 height 7
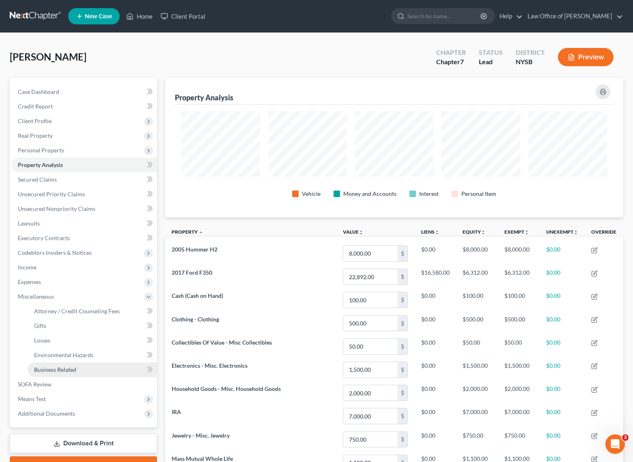
click at [58, 367] on span "Business Related" at bounding box center [55, 369] width 42 height 7
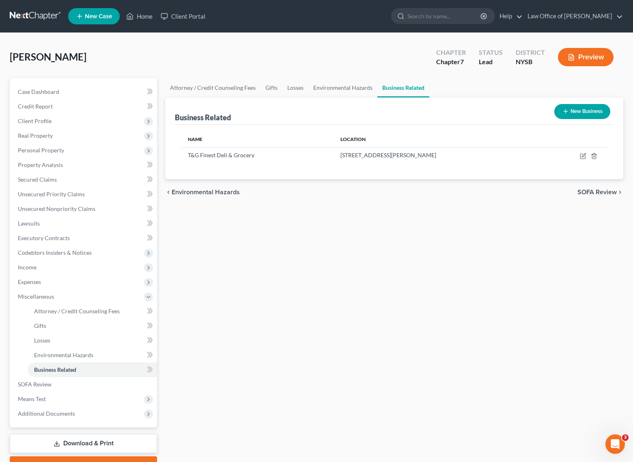
click at [572, 110] on button "New Business" at bounding box center [582, 111] width 56 height 15
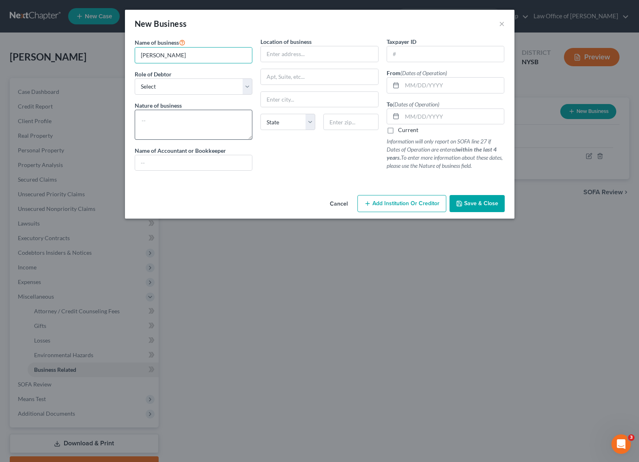
type input "[PERSON_NAME]"
click at [170, 120] on textarea at bounding box center [194, 125] width 118 height 30
type textarea "Plowing"
select select "sole_proprietor"
click at [406, 84] on input "text" at bounding box center [453, 85] width 102 height 15
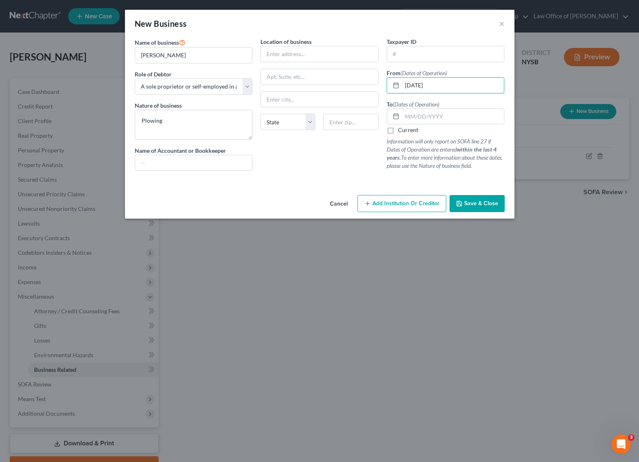
type input "[DATE]"
click at [398, 128] on label "Current" at bounding box center [408, 130] width 20 height 8
click at [401, 128] on input "Current" at bounding box center [403, 128] width 5 height 5
checkbox input "true"
click at [296, 174] on div "Location of business State [US_STATE][GEOGRAPHIC_DATA] [GEOGRAPHIC_DATA] [GEOGR…" at bounding box center [320, 107] width 126 height 140
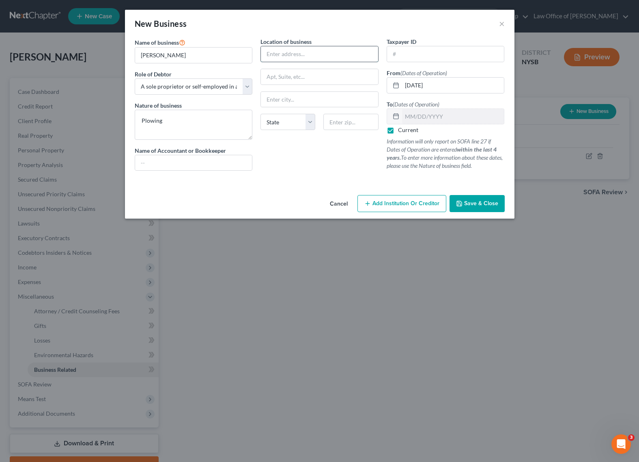
click at [298, 52] on input "text" at bounding box center [319, 53] width 117 height 15
click at [475, 203] on span "Save & Close" at bounding box center [481, 203] width 34 height 7
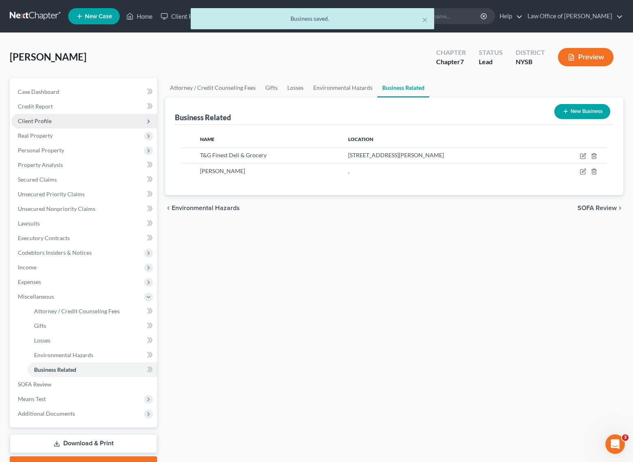
click at [45, 120] on span "Client Profile" at bounding box center [35, 120] width 34 height 7
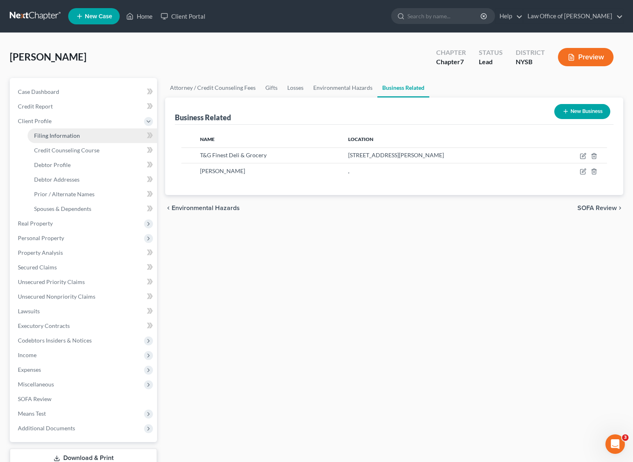
click at [54, 134] on span "Filing Information" at bounding box center [57, 135] width 46 height 7
select select "1"
select select "0"
select select "55"
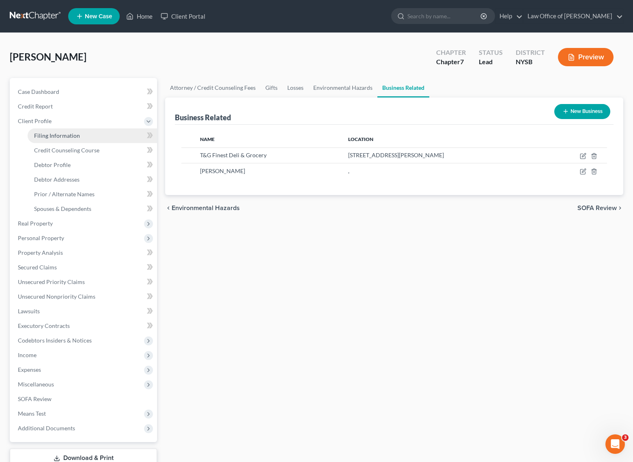
select select "0"
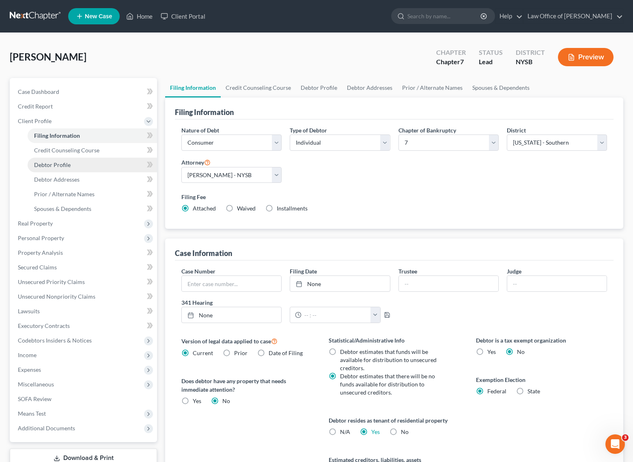
click at [51, 163] on span "Debtor Profile" at bounding box center [52, 164] width 37 height 7
select select "2"
select select "4"
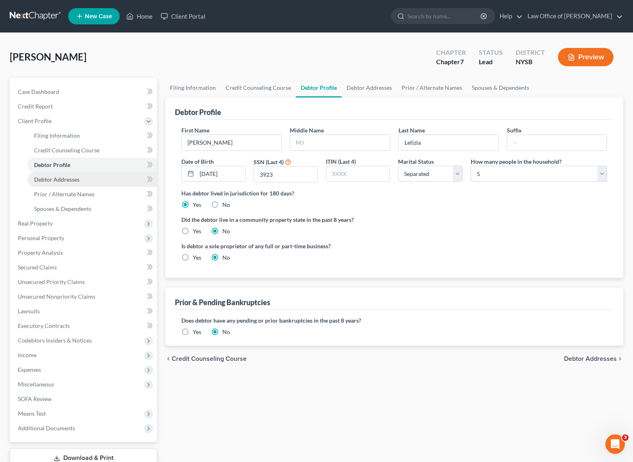
click at [53, 179] on span "Debtor Addresses" at bounding box center [56, 179] width 45 height 7
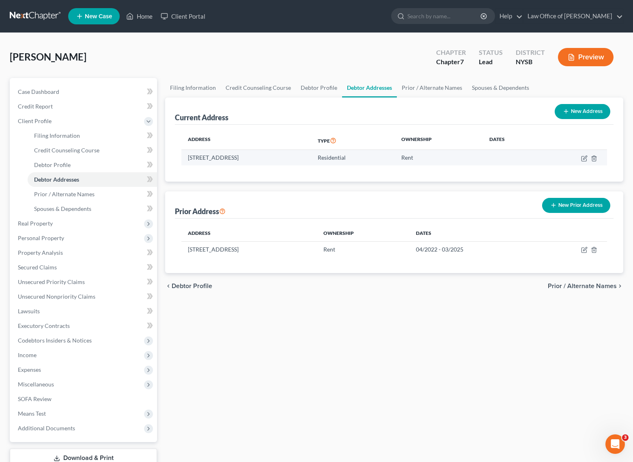
click at [190, 157] on td "[STREET_ADDRESS]" at bounding box center [246, 157] width 130 height 15
drag, startPoint x: 190, startPoint y: 157, endPoint x: 293, endPoint y: 157, distance: 103.1
click at [293, 157] on td "[STREET_ADDRESS]" at bounding box center [246, 157] width 130 height 15
click at [194, 158] on td "[STREET_ADDRESS]" at bounding box center [246, 157] width 130 height 15
drag, startPoint x: 194, startPoint y: 158, endPoint x: 227, endPoint y: 156, distance: 33.3
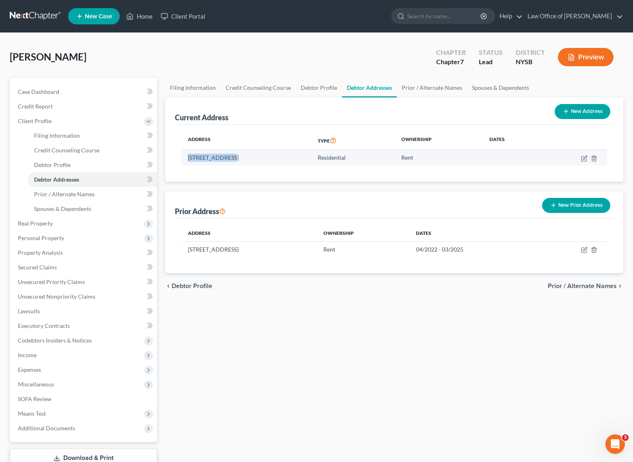
click at [227, 156] on td "[STREET_ADDRESS]" at bounding box center [246, 157] width 130 height 15
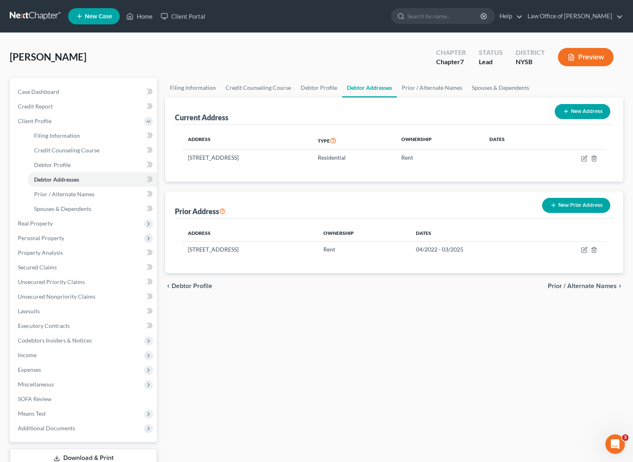
click at [313, 315] on div "Filing Information Credit Counseling Course Debtor Profile Debtor Addresses Pri…" at bounding box center [394, 283] width 466 height 410
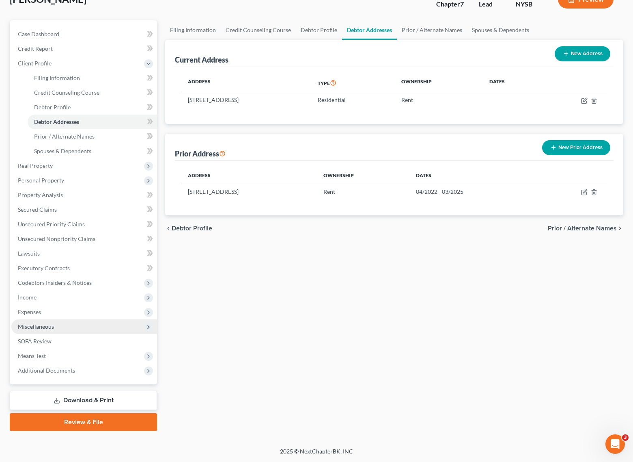
click at [35, 328] on span "Miscellaneous" at bounding box center [36, 326] width 36 height 7
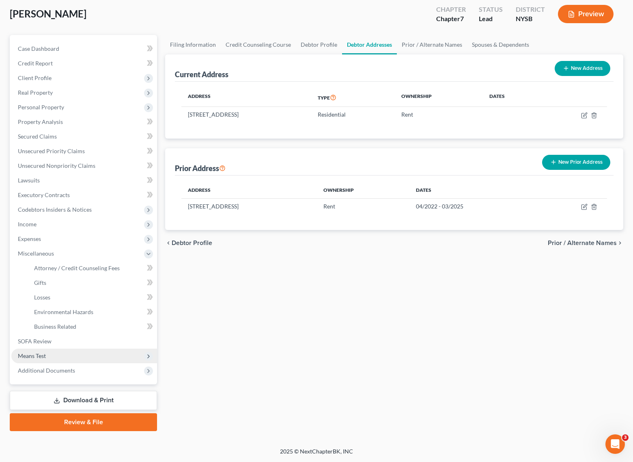
scroll to position [43, 0]
click at [53, 328] on span "Business Related" at bounding box center [55, 326] width 42 height 7
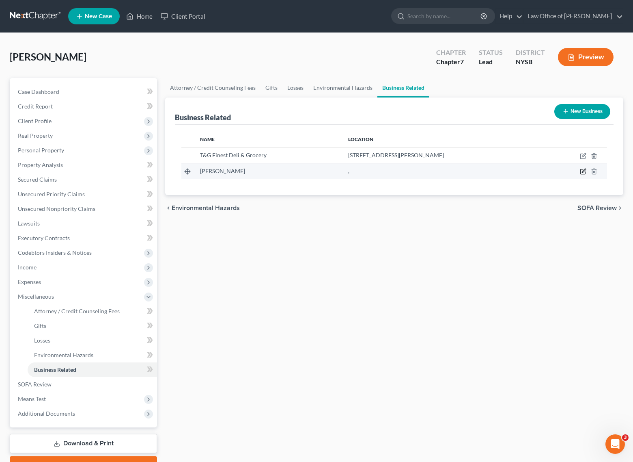
click at [585, 173] on icon "button" at bounding box center [583, 171] width 6 height 6
select select "sole_proprietor"
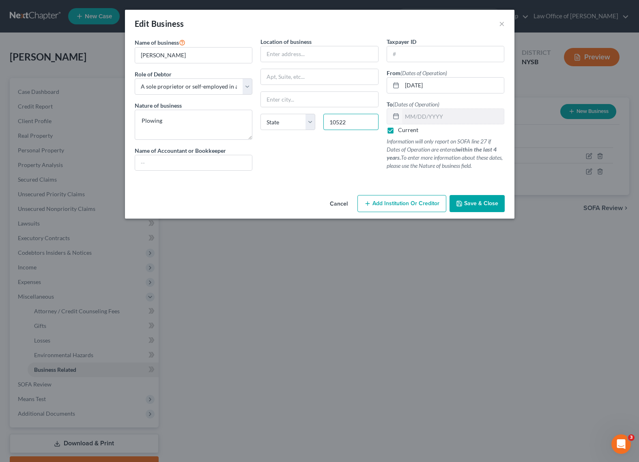
type input "10522"
type input "[PERSON_NAME] Ferry"
select select "35"
paste input "[STREET_ADDRESS]"
type input "[STREET_ADDRESS]"
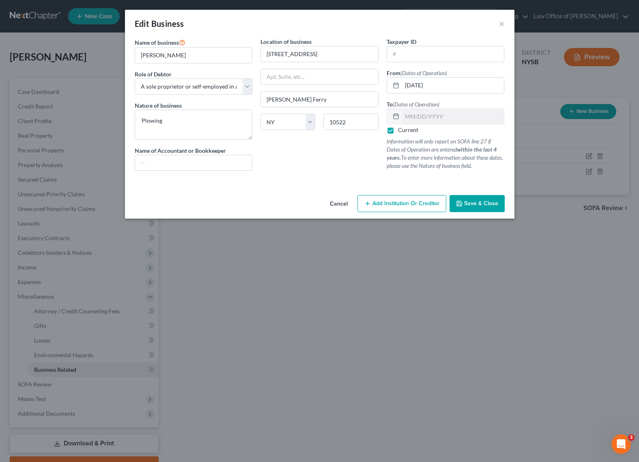
click at [306, 179] on div at bounding box center [320, 180] width 378 height 6
click at [482, 205] on span "Save & Close" at bounding box center [481, 203] width 34 height 7
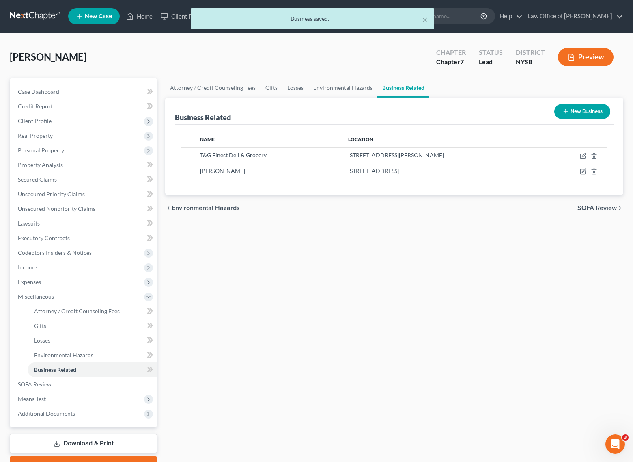
click at [326, 271] on div "Attorney / Credit Counseling Fees Gifts Losses Environmental Hazards Business R…" at bounding box center [394, 276] width 466 height 396
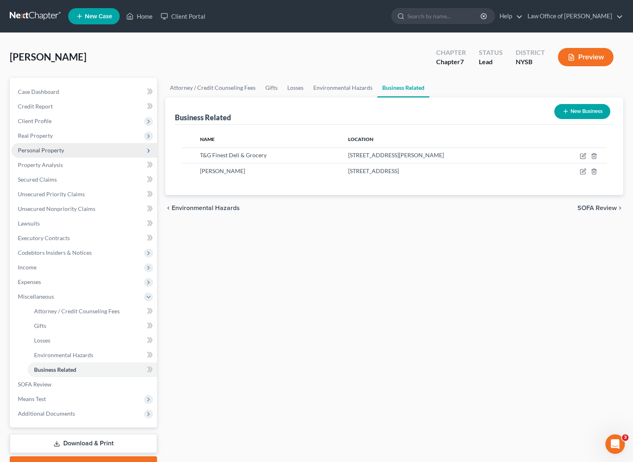
click at [61, 151] on span "Personal Property" at bounding box center [41, 150] width 46 height 7
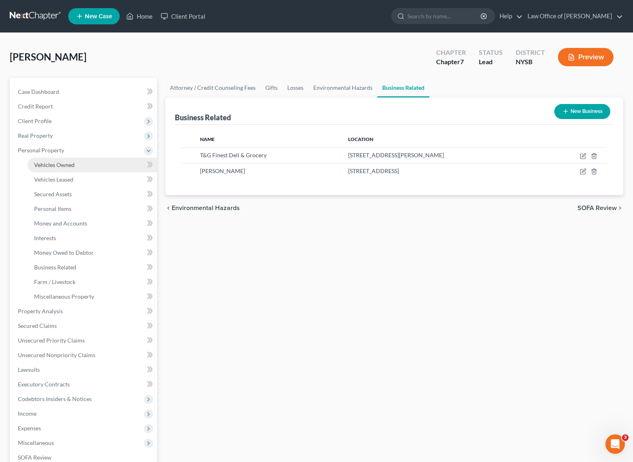
click at [56, 165] on span "Vehicles Owned" at bounding box center [54, 164] width 41 height 7
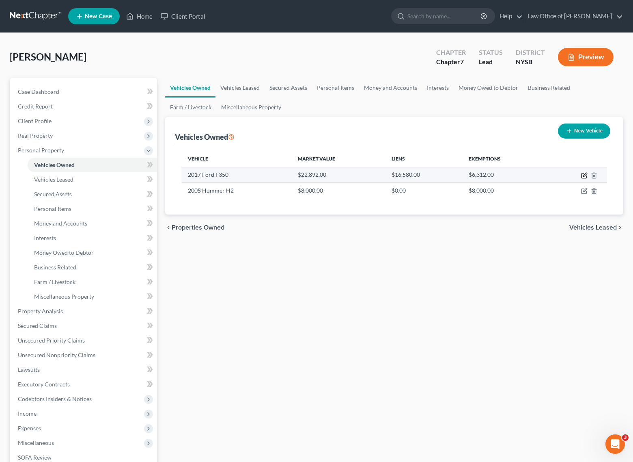
click at [585, 175] on icon "button" at bounding box center [584, 175] width 6 height 6
select select "0"
select select "9"
select select "2"
select select "0"
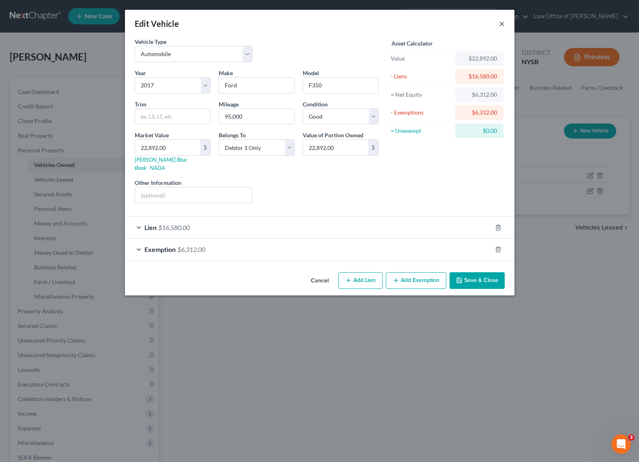
click at [503, 23] on button "×" at bounding box center [502, 24] width 6 height 10
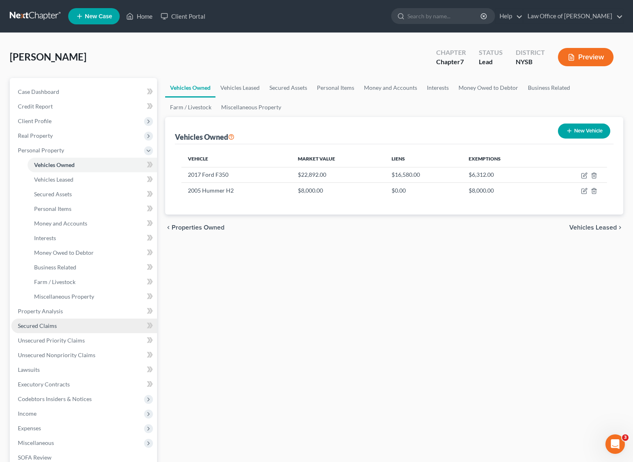
click at [43, 323] on span "Secured Claims" at bounding box center [37, 325] width 39 height 7
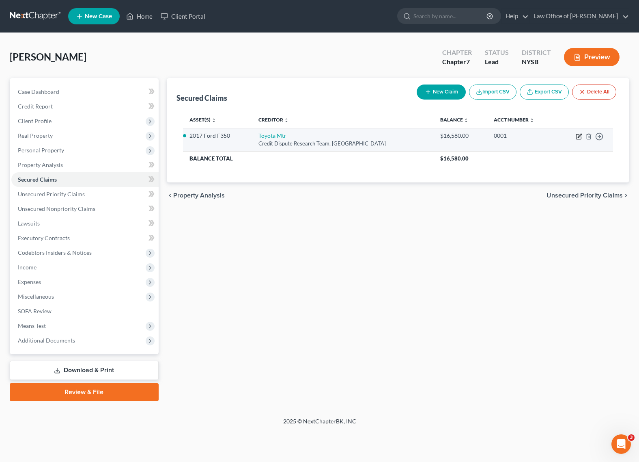
click at [579, 136] on icon "button" at bounding box center [579, 136] width 6 height 6
select select "45"
select select "0"
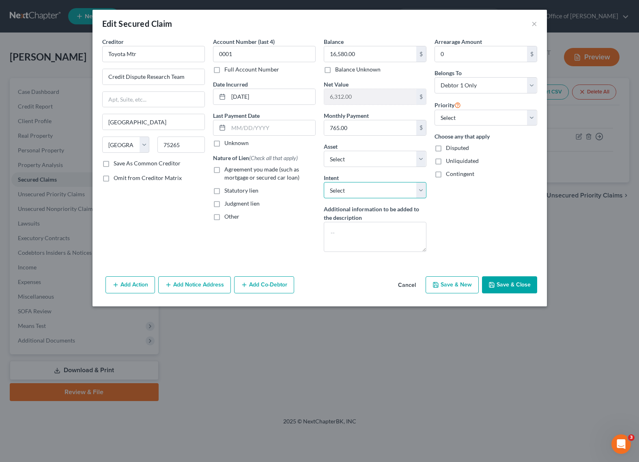
select select "4"
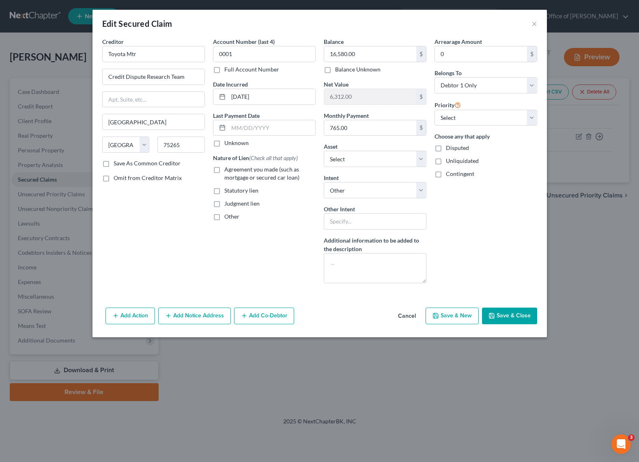
click at [356, 240] on label "Additional information to be added to the description" at bounding box center [375, 244] width 103 height 17
click at [345, 220] on input "text" at bounding box center [375, 221] width 103 height 16
type input "Make payments"
click at [290, 244] on div "Account Number (last 4) 0001 Full Account Number Date Incurred [DATE] Last Paym…" at bounding box center [264, 163] width 111 height 252
click at [224, 171] on label "Agreement you made (such as mortgage or secured car loan)" at bounding box center [269, 173] width 91 height 16
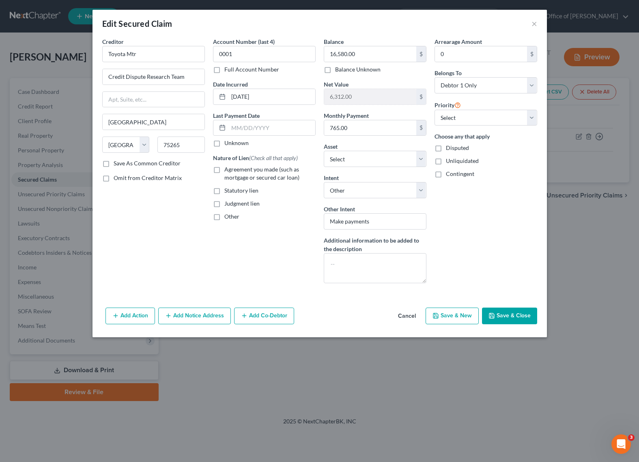
click at [228, 170] on input "Agreement you made (such as mortgage or secured car loan)" at bounding box center [230, 167] width 5 height 5
checkbox input "true"
select select "0"
click at [494, 235] on div "Arrearage Amount 0 $ Belongs To * Select Debtor 1 Only Debtor 2 Only Debtor 1 A…" at bounding box center [486, 163] width 111 height 252
click at [513, 315] on button "Save & Close" at bounding box center [509, 315] width 55 height 17
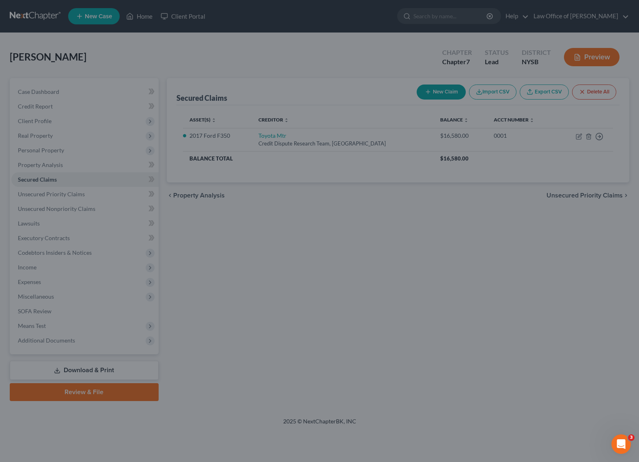
select select "2"
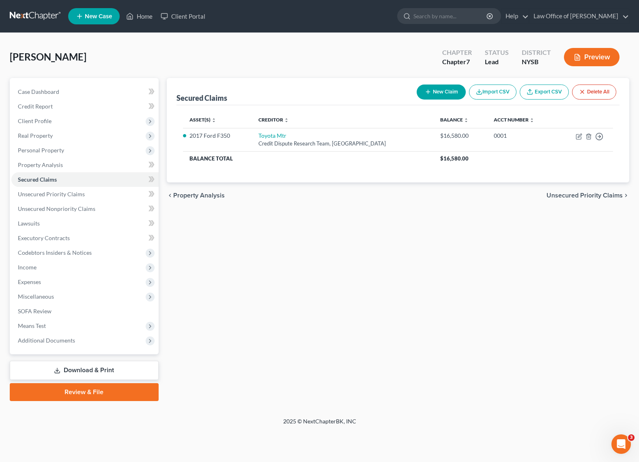
click at [267, 244] on div "Secured Claims New Claim Import CSV Export CSV Delete All Asset(s) expand_more …" at bounding box center [398, 239] width 471 height 323
click at [78, 392] on link "Review & File" at bounding box center [84, 392] width 149 height 18
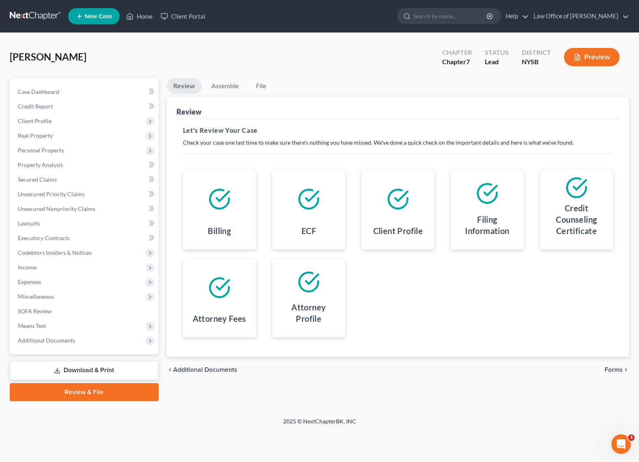
click at [612, 368] on span "Forms" at bounding box center [614, 369] width 18 height 6
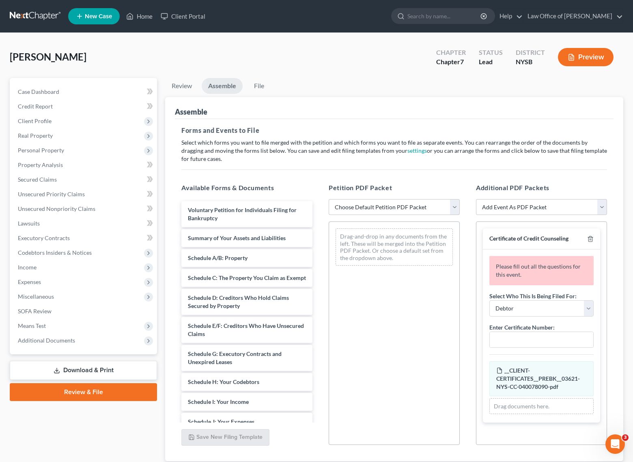
select select "1"
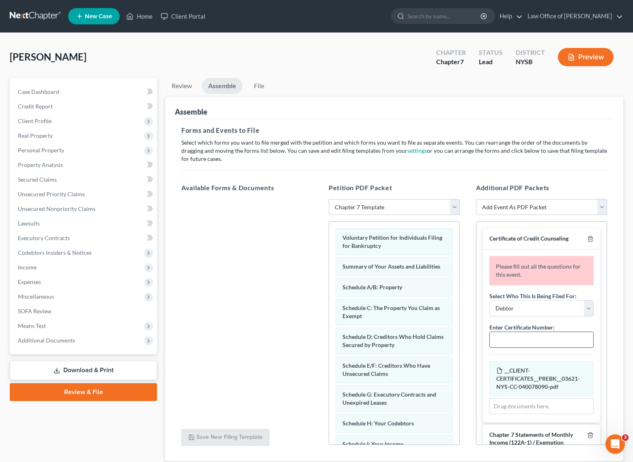
click at [523, 339] on input "text" at bounding box center [542, 339] width 104 height 15
paste input "03621-NYS-CC-040078090"
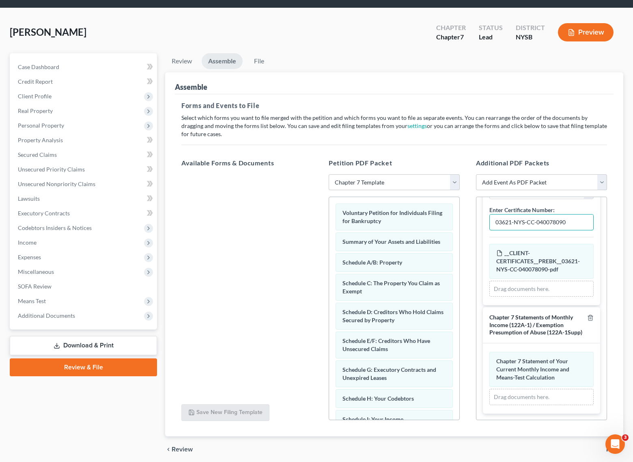
scroll to position [56, 0]
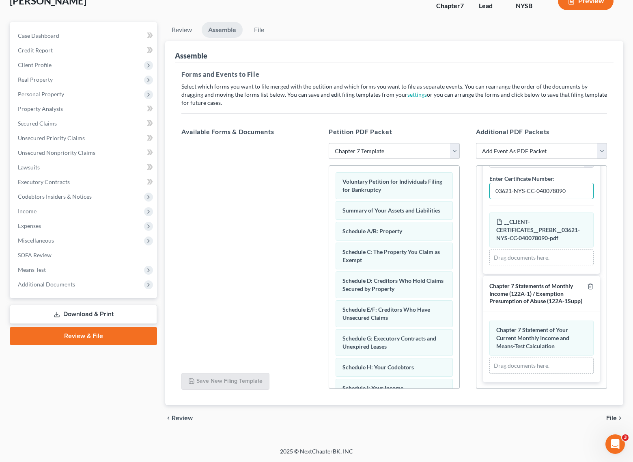
type input "03621-NYS-CC-040078090"
click at [611, 417] on span "File" at bounding box center [611, 417] width 11 height 6
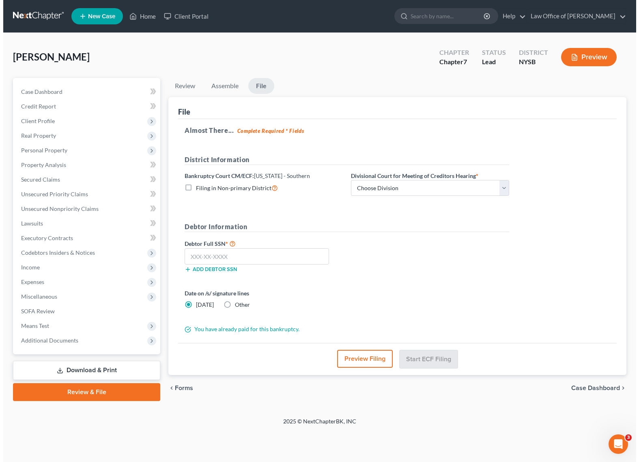
scroll to position [0, 0]
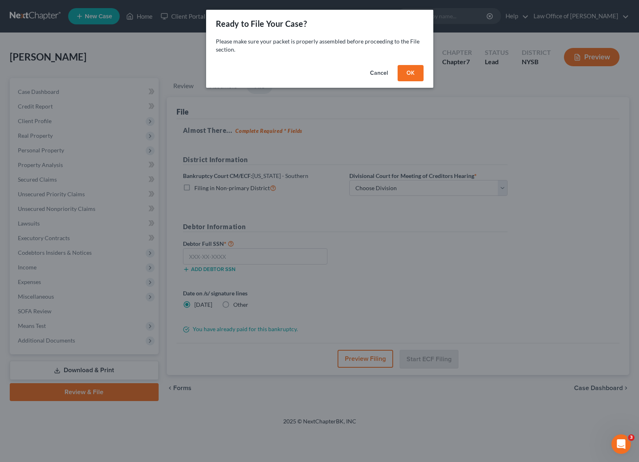
click at [412, 72] on button "OK" at bounding box center [411, 73] width 26 height 16
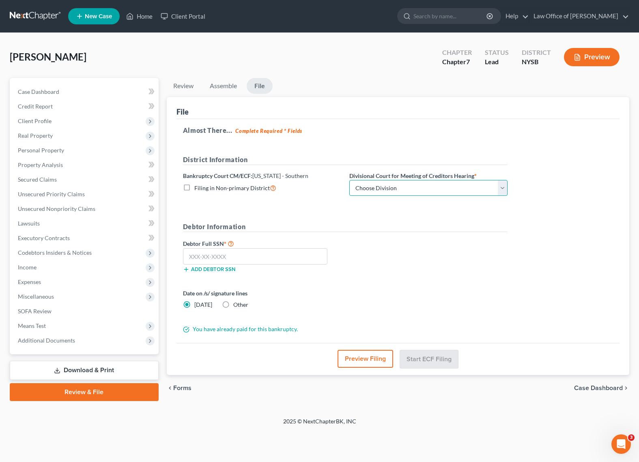
select select "2"
click at [204, 252] on input "text" at bounding box center [255, 256] width 145 height 16
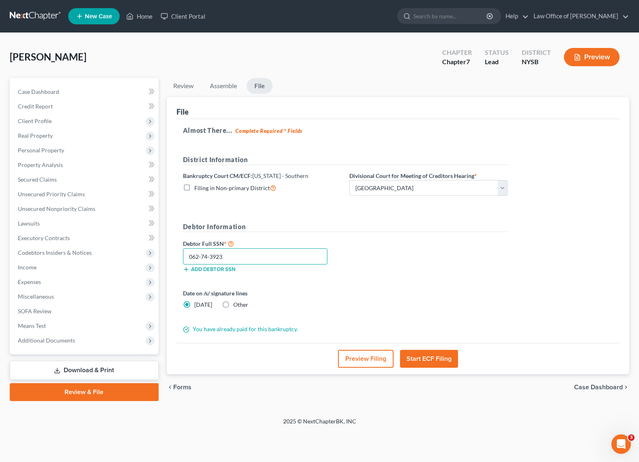
type input "062-74-3923"
click at [280, 290] on label "Date on /s/ signature lines" at bounding box center [262, 293] width 158 height 9
click at [233, 305] on label "Other" at bounding box center [240, 304] width 15 height 8
click at [237, 305] on input "Other" at bounding box center [239, 302] width 5 height 5
radio input "true"
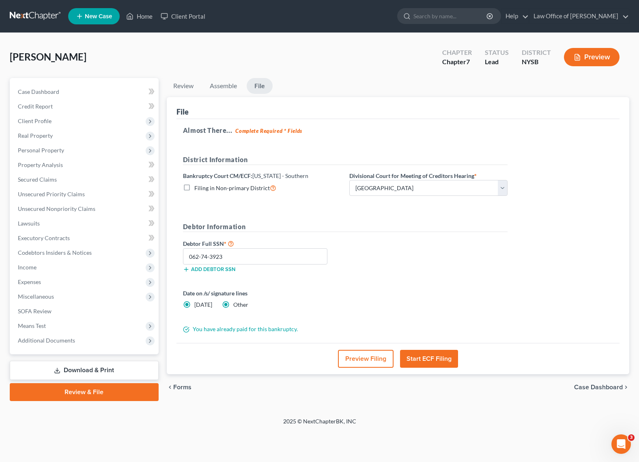
radio input "false"
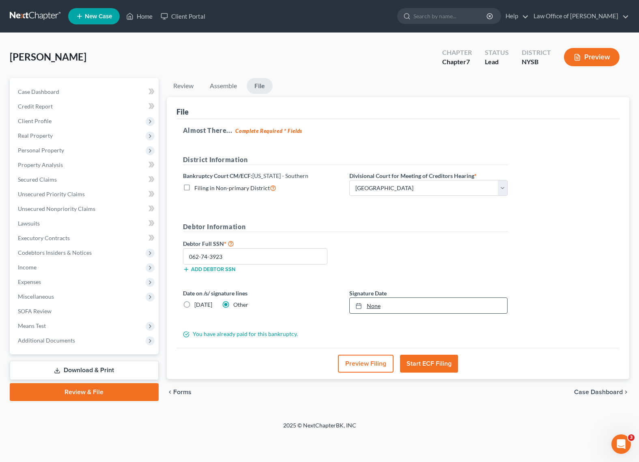
click at [378, 304] on link "None" at bounding box center [428, 305] width 157 height 15
click at [460, 400] on div "chevron_left Forms Case Dashboard chevron_right" at bounding box center [398, 392] width 463 height 26
click at [441, 362] on button "Start ECF Filing" at bounding box center [429, 363] width 58 height 18
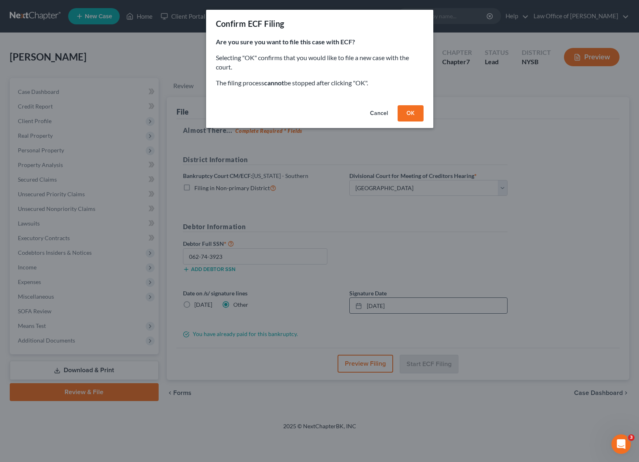
click at [408, 108] on button "OK" at bounding box center [411, 113] width 26 height 16
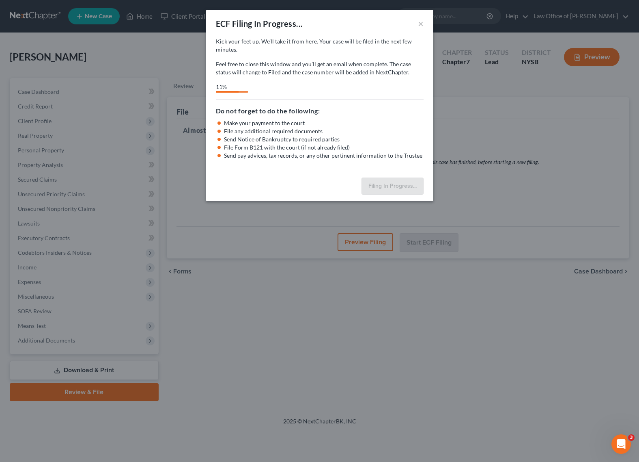
select select "2"
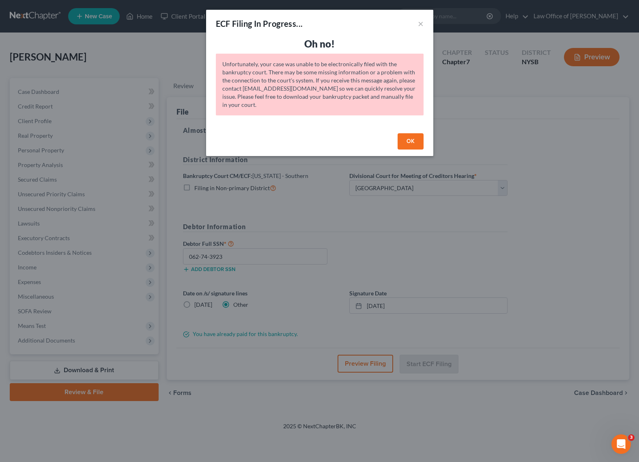
click at [411, 140] on button "OK" at bounding box center [411, 141] width 26 height 16
